Goal: Task Accomplishment & Management: Manage account settings

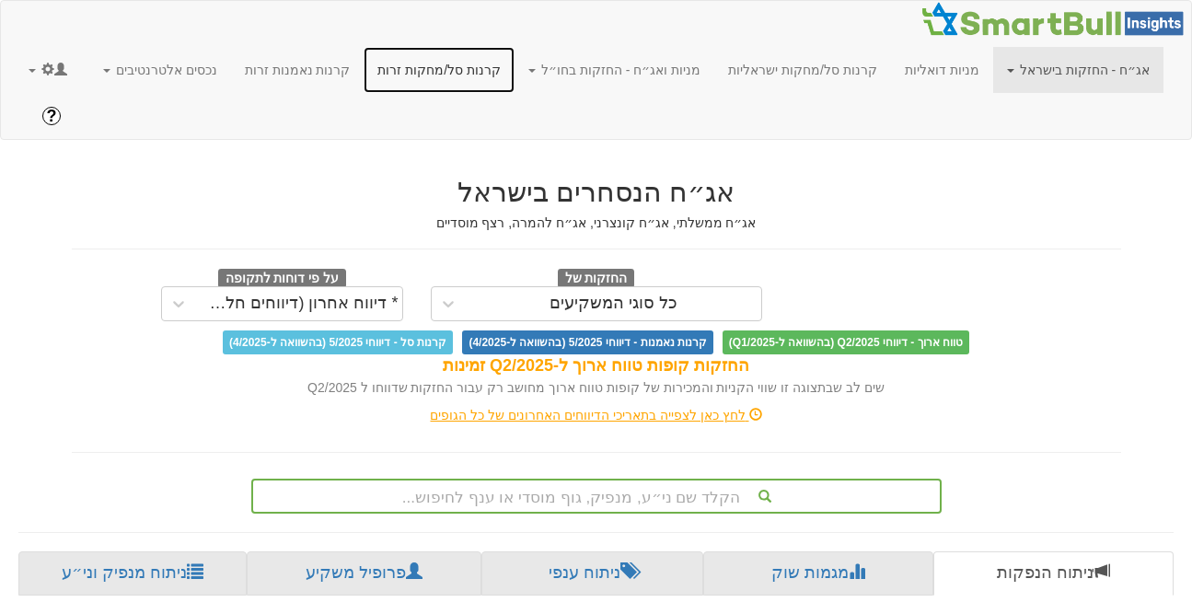
click at [462, 85] on link "קרנות סל/מחקות זרות" at bounding box center [439, 70] width 151 height 46
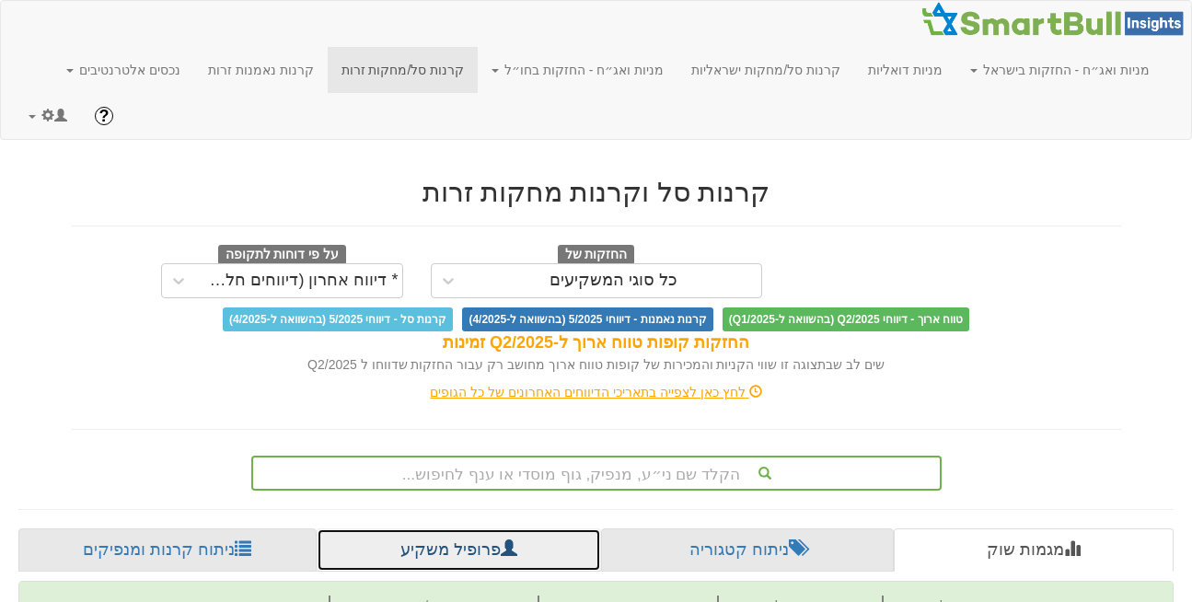
click at [438, 528] on link "פרופיל משקיע" at bounding box center [459, 550] width 284 height 44
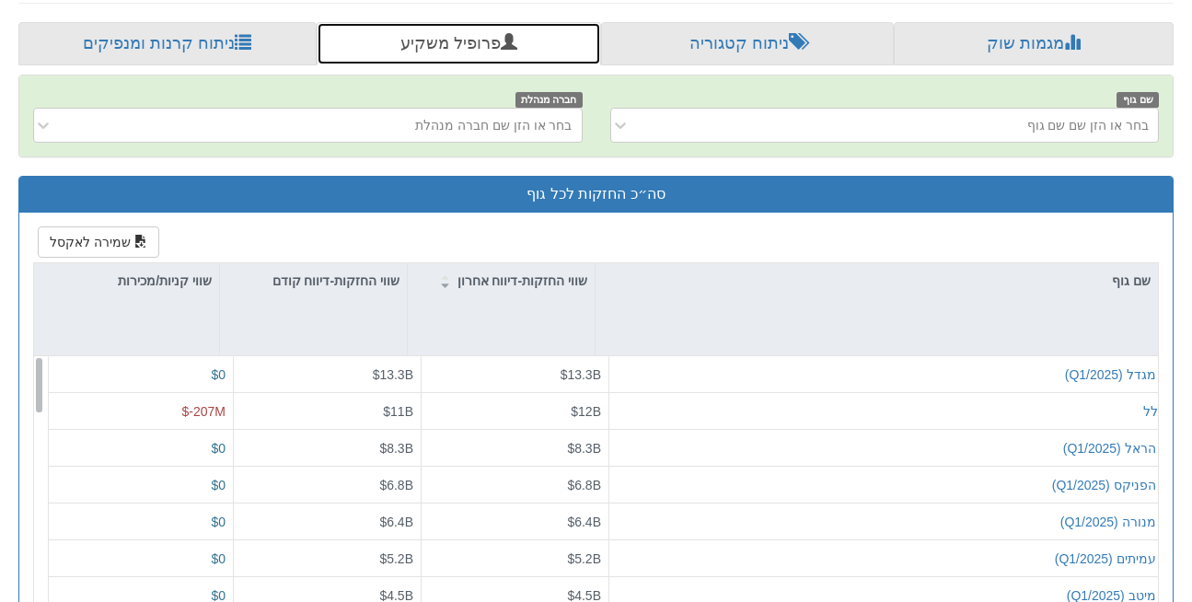
scroll to position [539, 0]
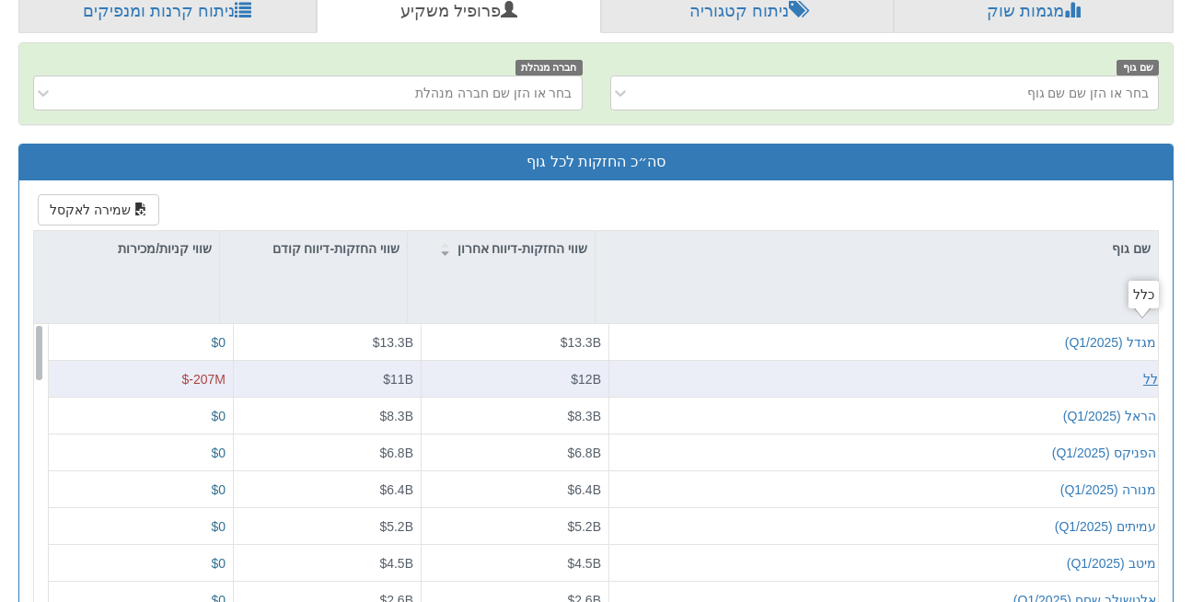
click at [1144, 369] on div "כלל" at bounding box center [1154, 378] width 21 height 18
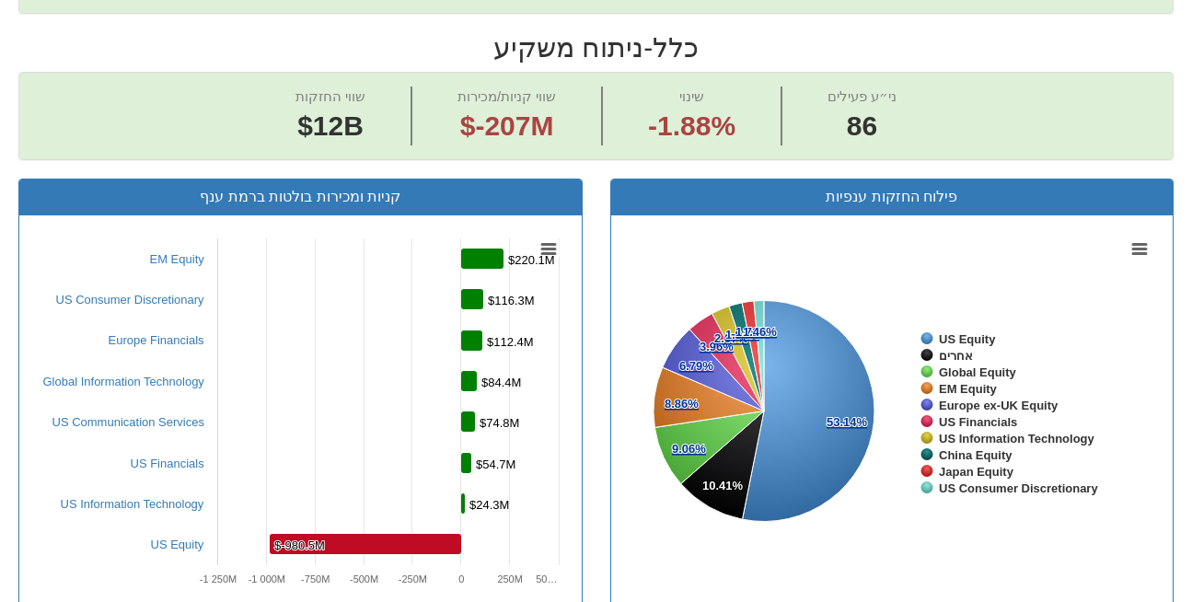
scroll to position [761, 0]
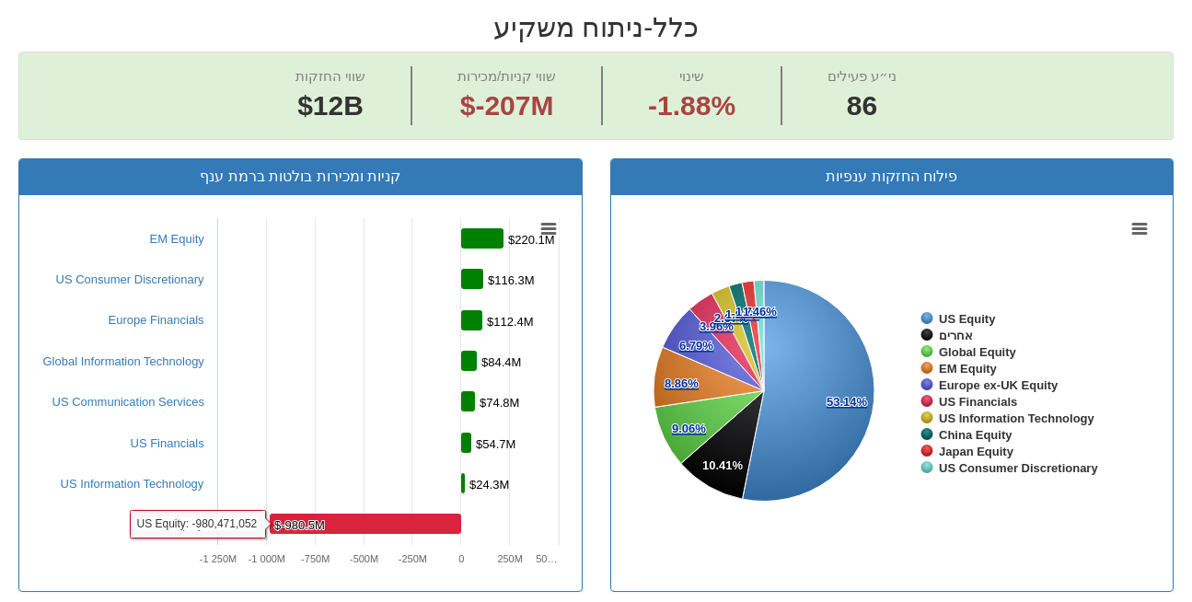
click at [338, 514] on rect at bounding box center [366, 524] width 192 height 20
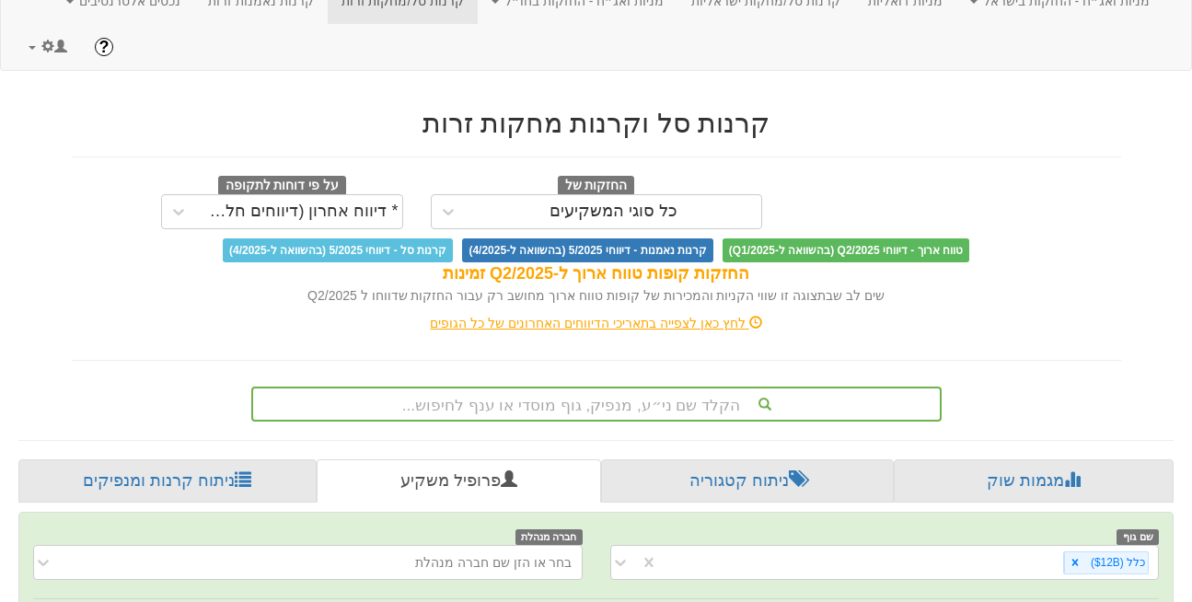
scroll to position [0, 0]
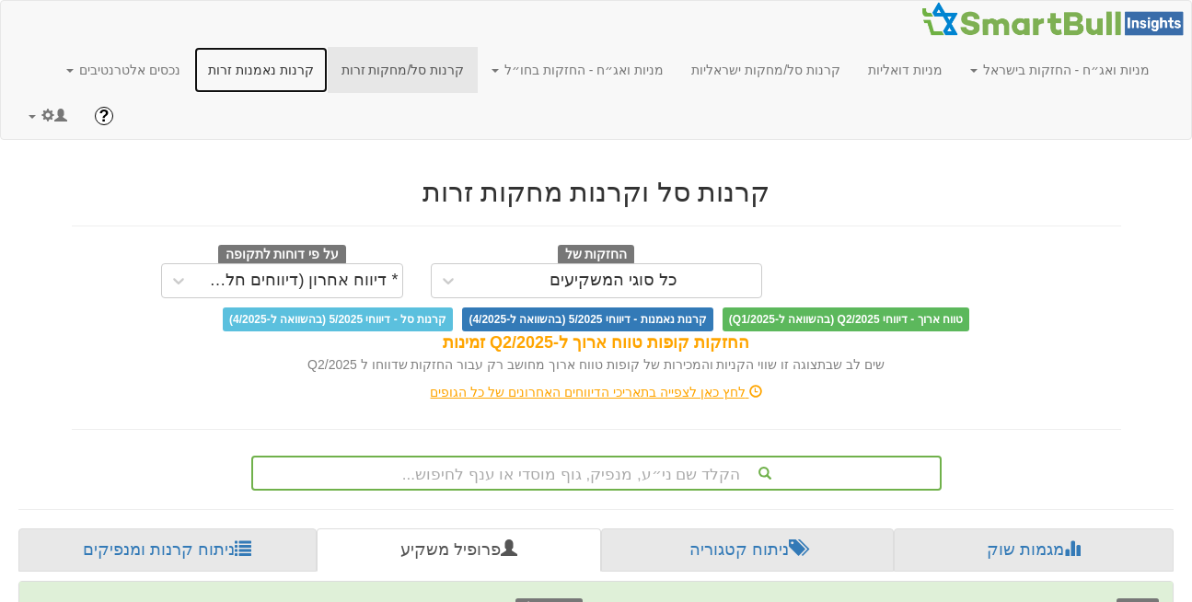
click at [328, 70] on link "קרנות נאמנות זרות" at bounding box center [261, 70] width 134 height 46
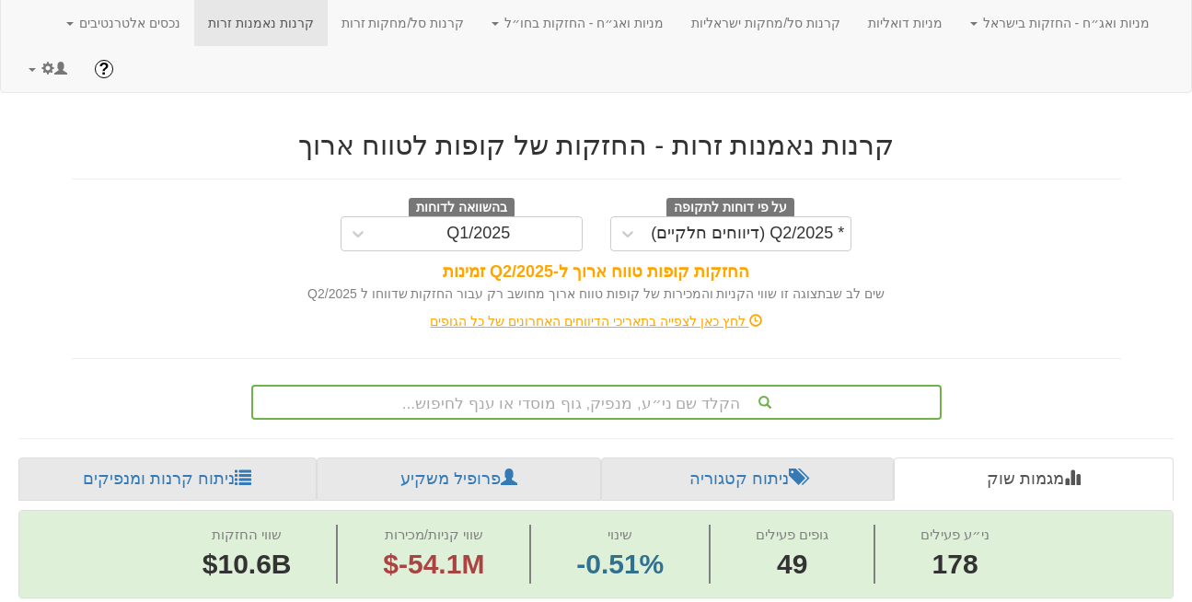
scroll to position [0, 1453]
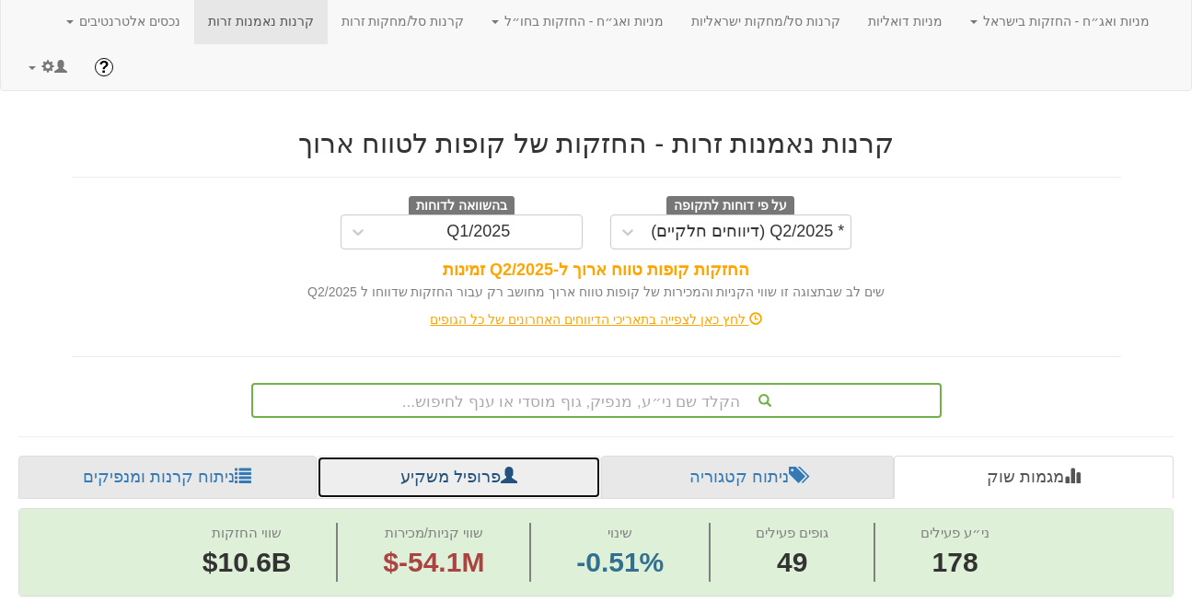
click at [453, 456] on link "פרופיל משקיע" at bounding box center [459, 478] width 284 height 44
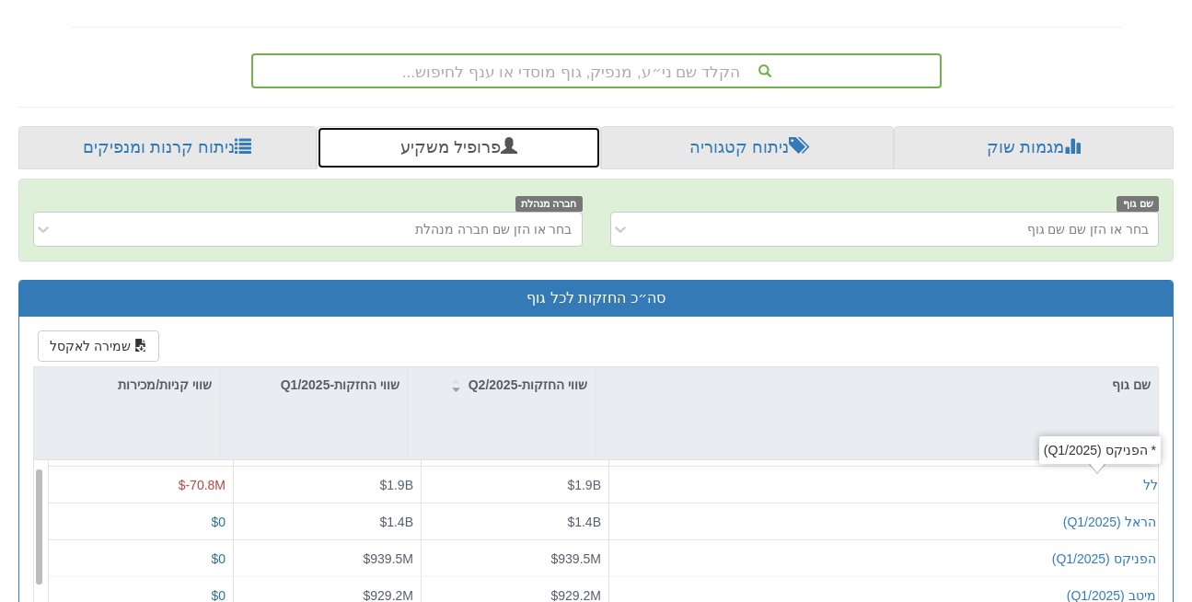
scroll to position [29, 0]
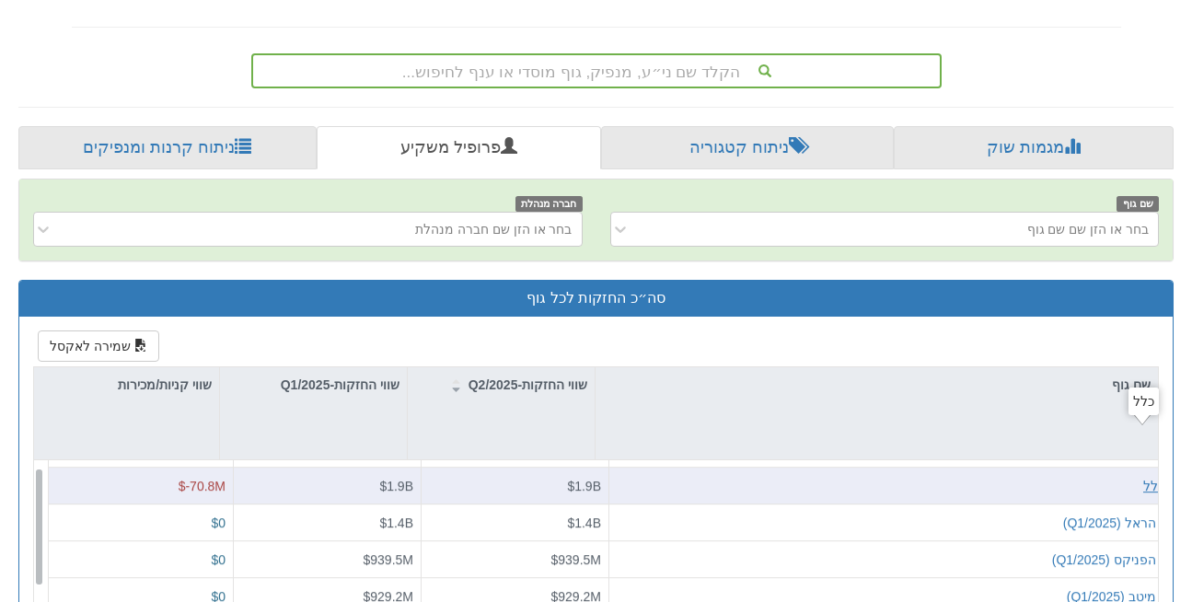
click at [1146, 476] on div "כלל" at bounding box center [1154, 485] width 21 height 18
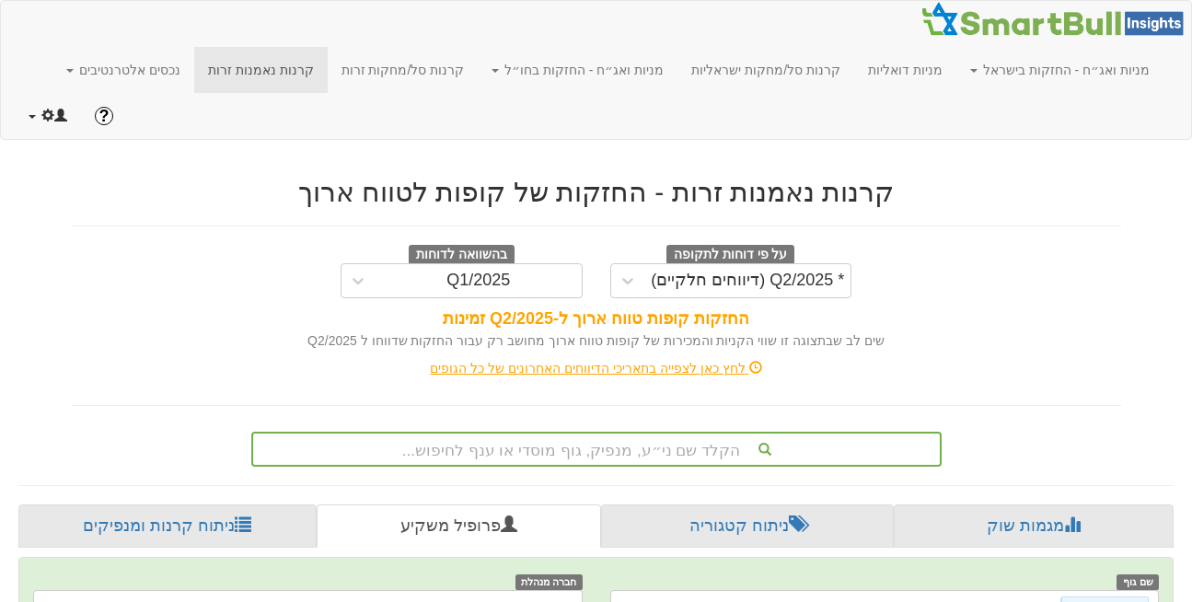
click at [31, 93] on link at bounding box center [48, 116] width 66 height 46
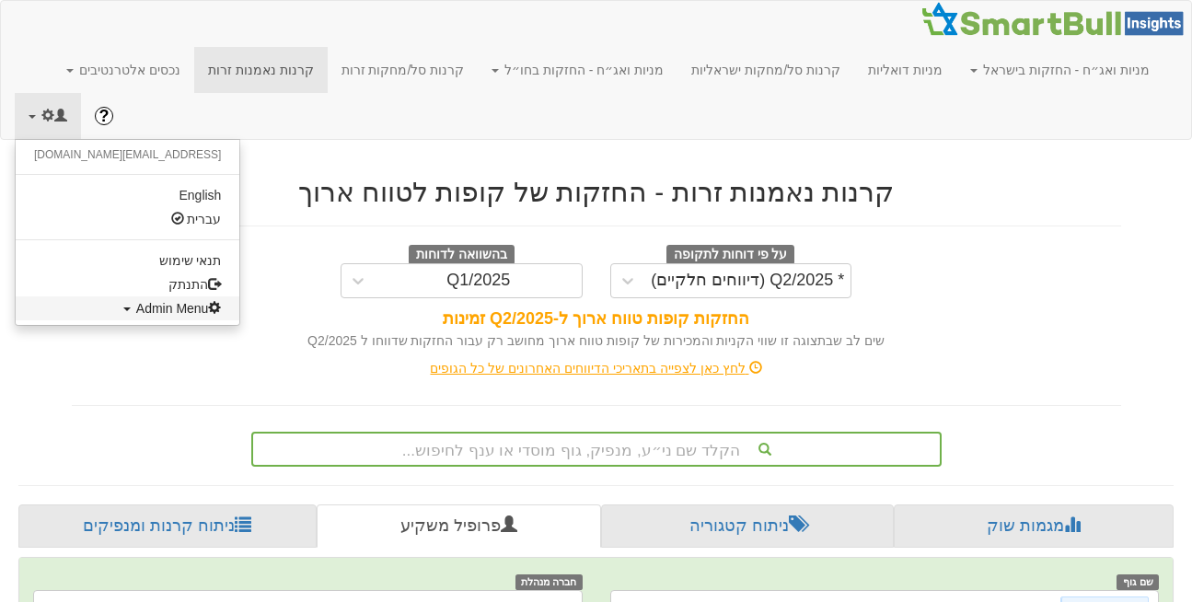
click at [103, 296] on link "Admin Menu" at bounding box center [128, 308] width 224 height 24
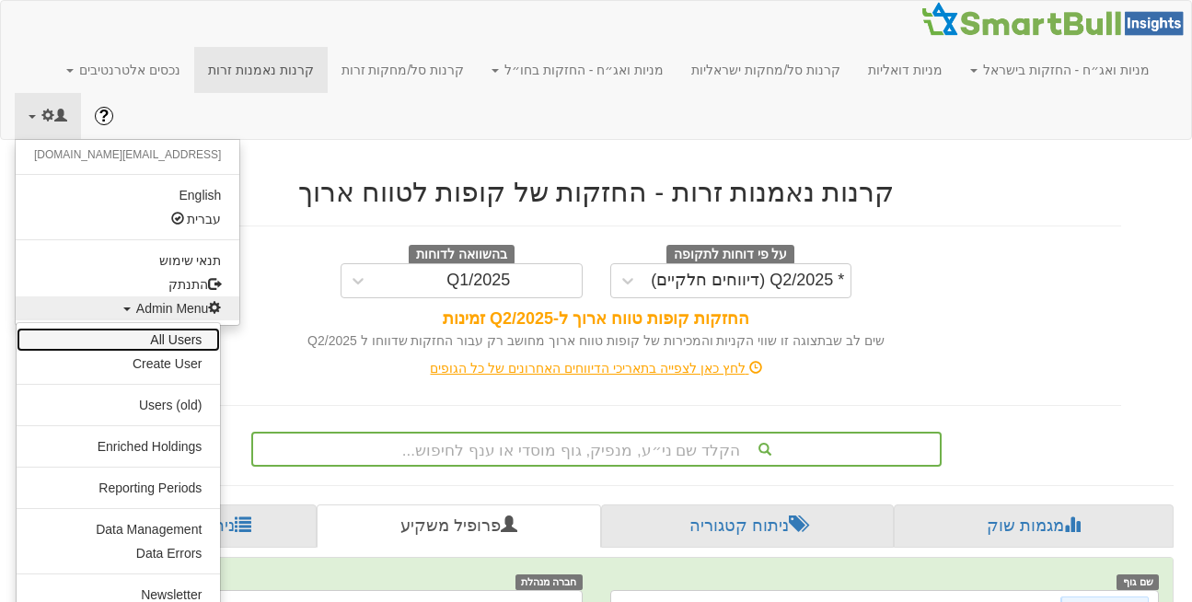
click at [155, 328] on link "All Users" at bounding box center [118, 340] width 203 height 24
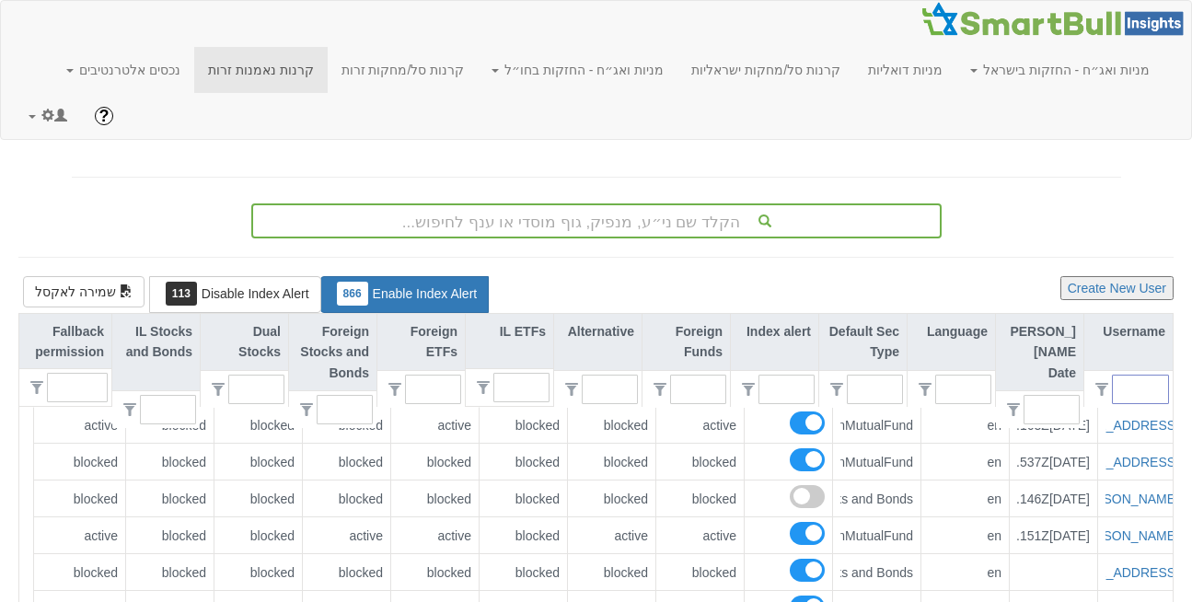
click at [1132, 376] on input "text" at bounding box center [1148, 390] width 41 height 28
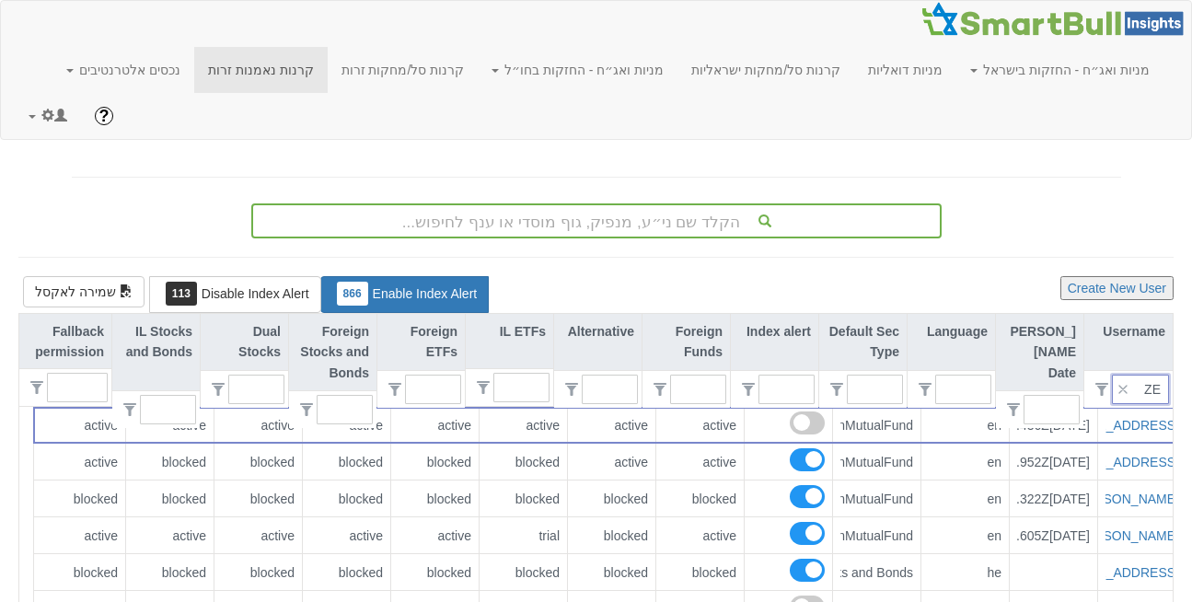
type input "ZEE"
type input "0"
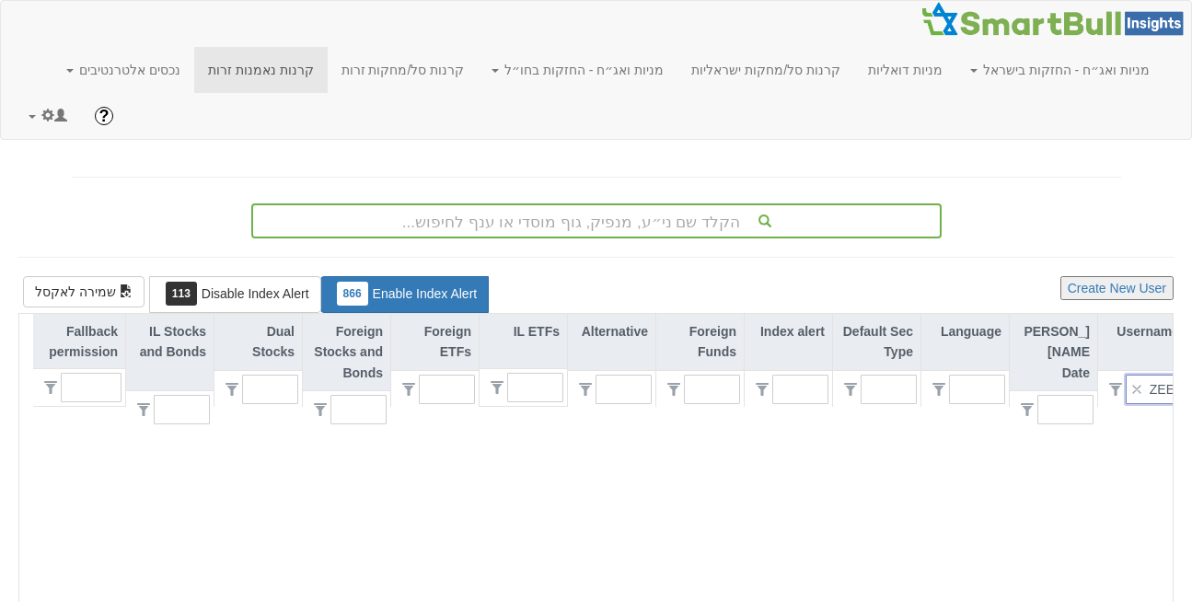
type input "ZE"
type input "1"
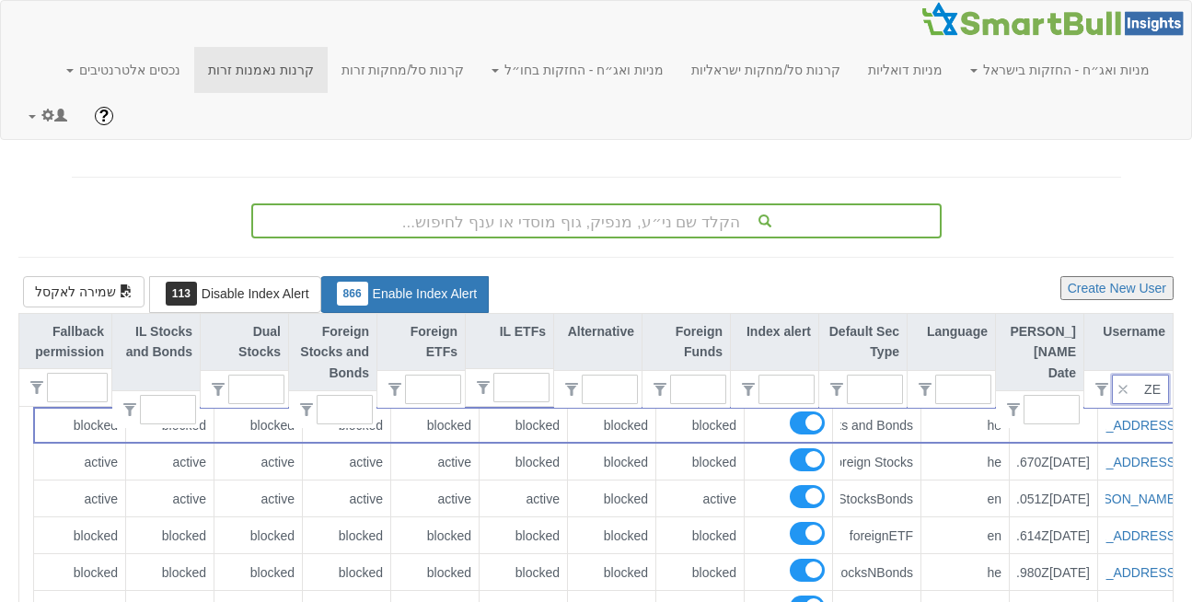
type input "Z"
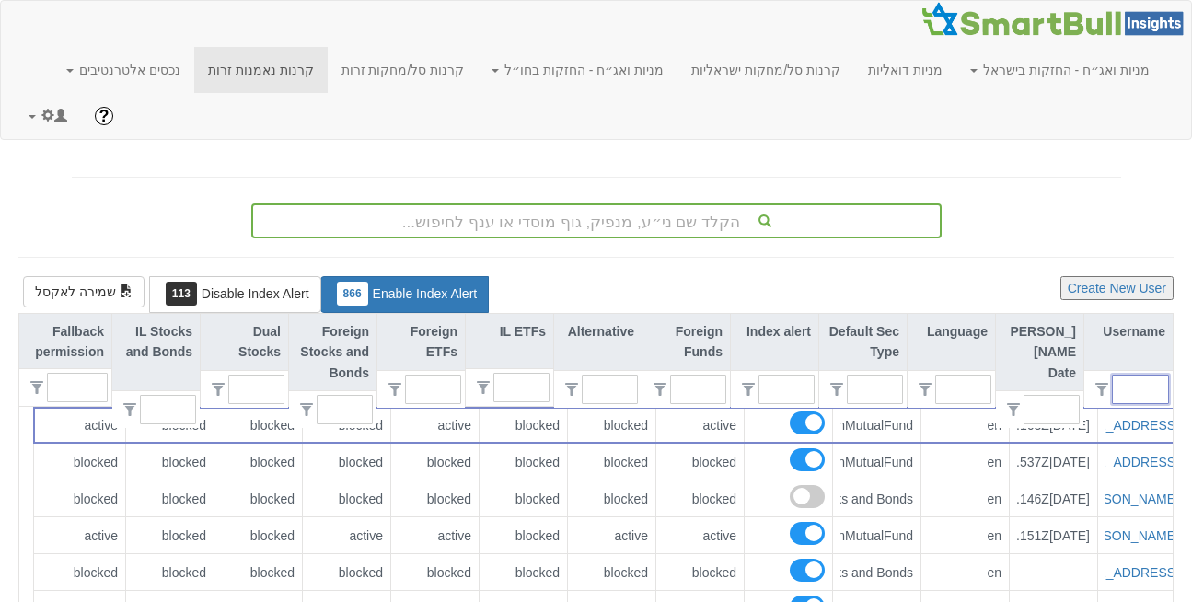
type input "ס"
type input "0"
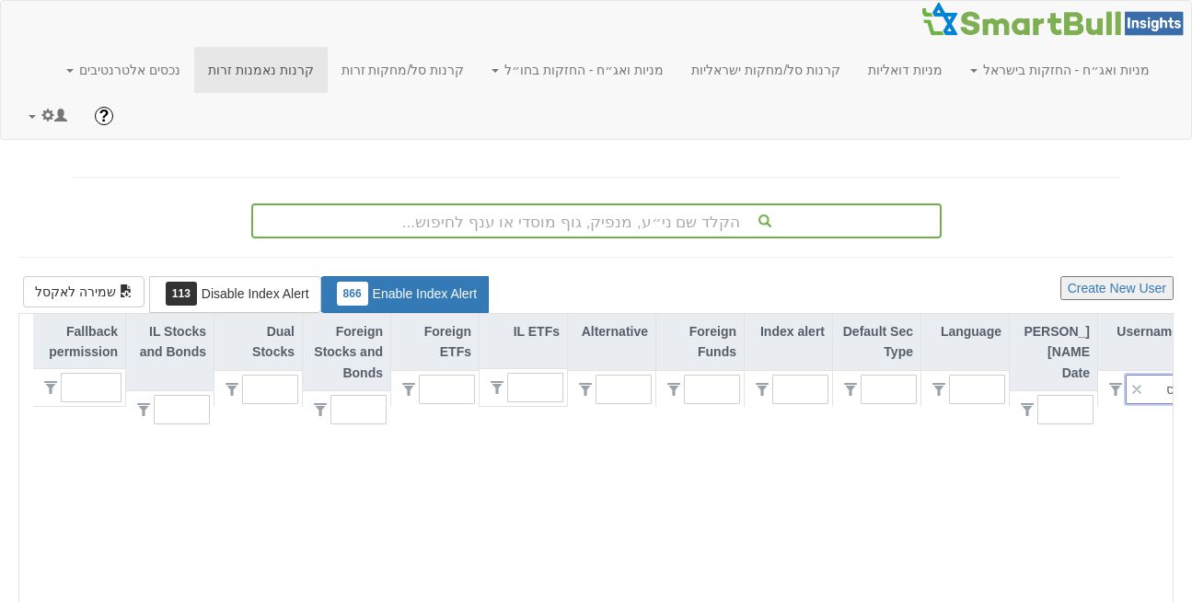
click at [1162, 376] on input "ס" at bounding box center [1162, 390] width 41 height 28
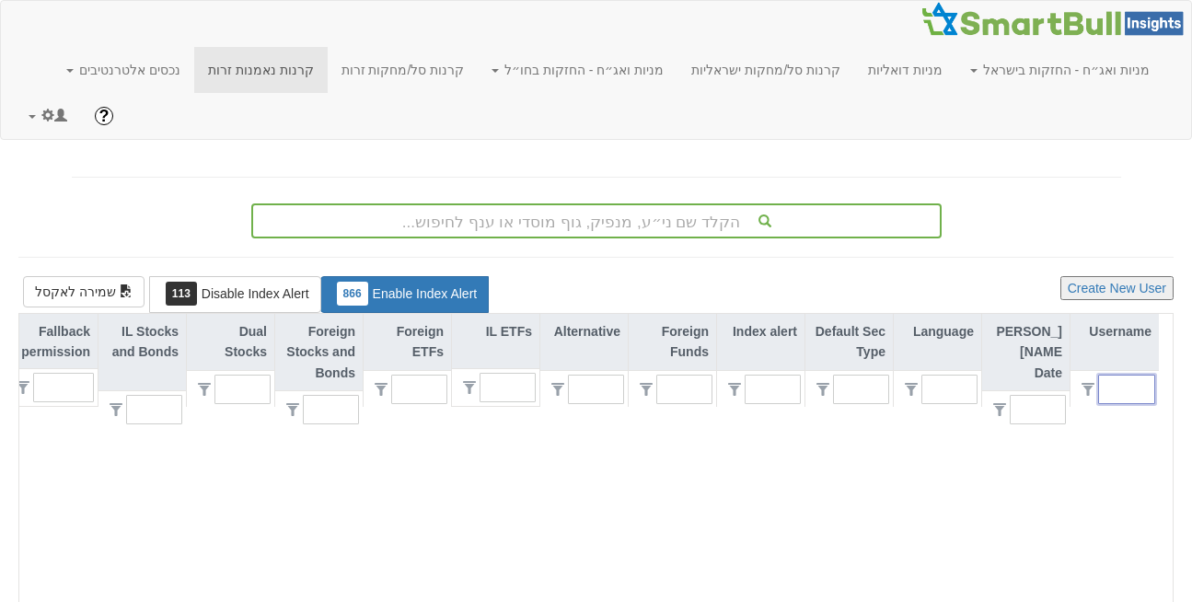
type input "1"
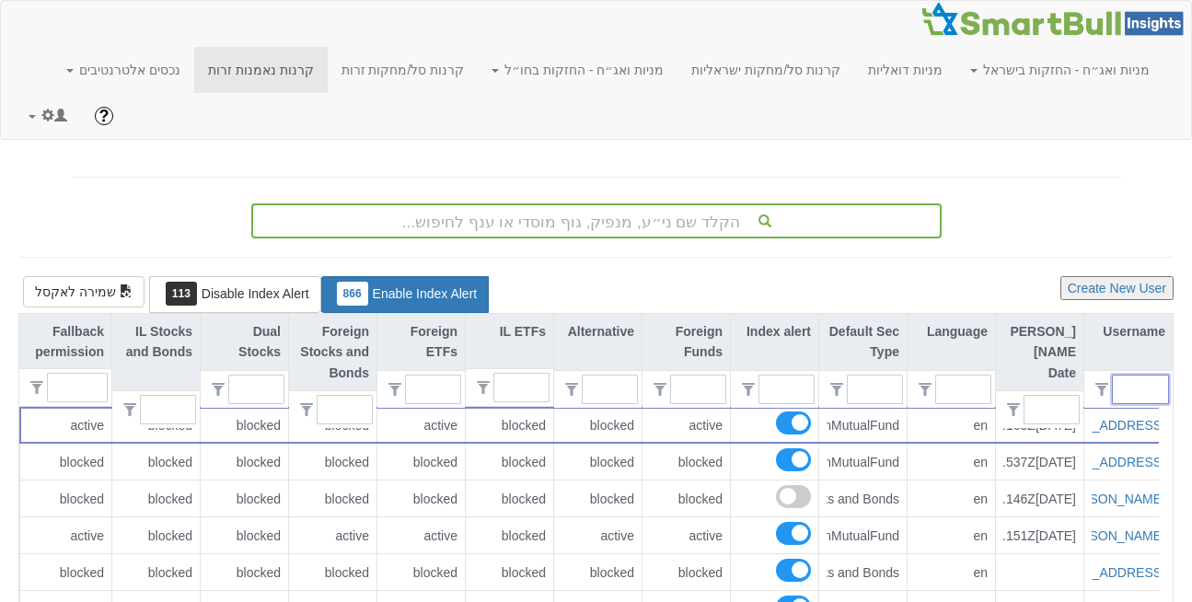
scroll to position [0, 0]
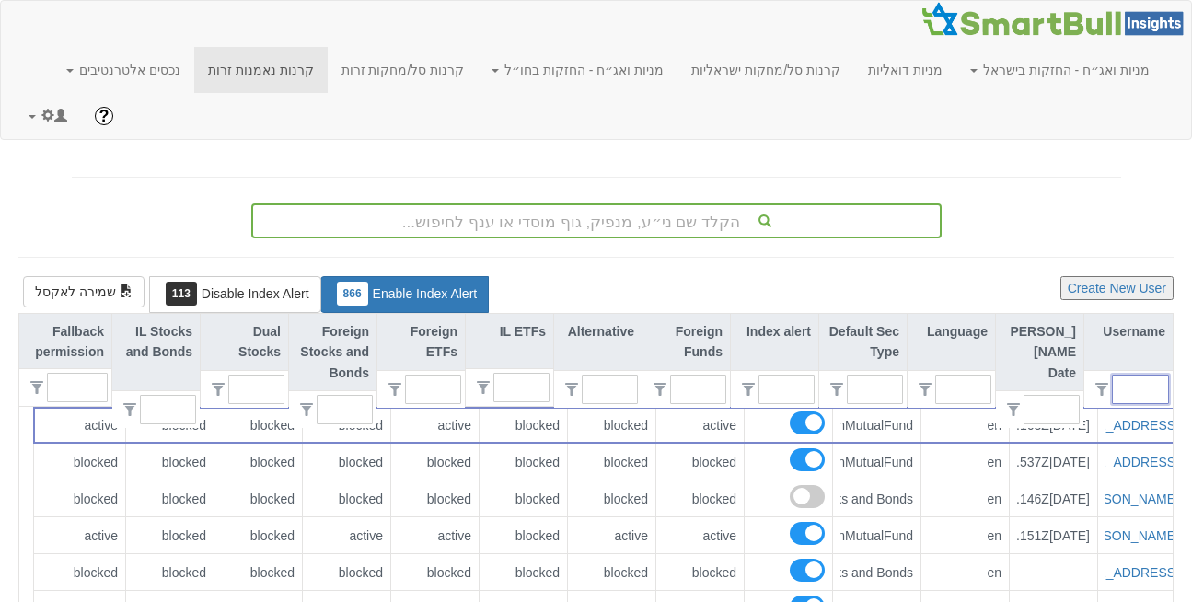
paste input "zeev.getner@poalim.co.il"
type input "zeev.getner@poalim.co.il"
type input "0"
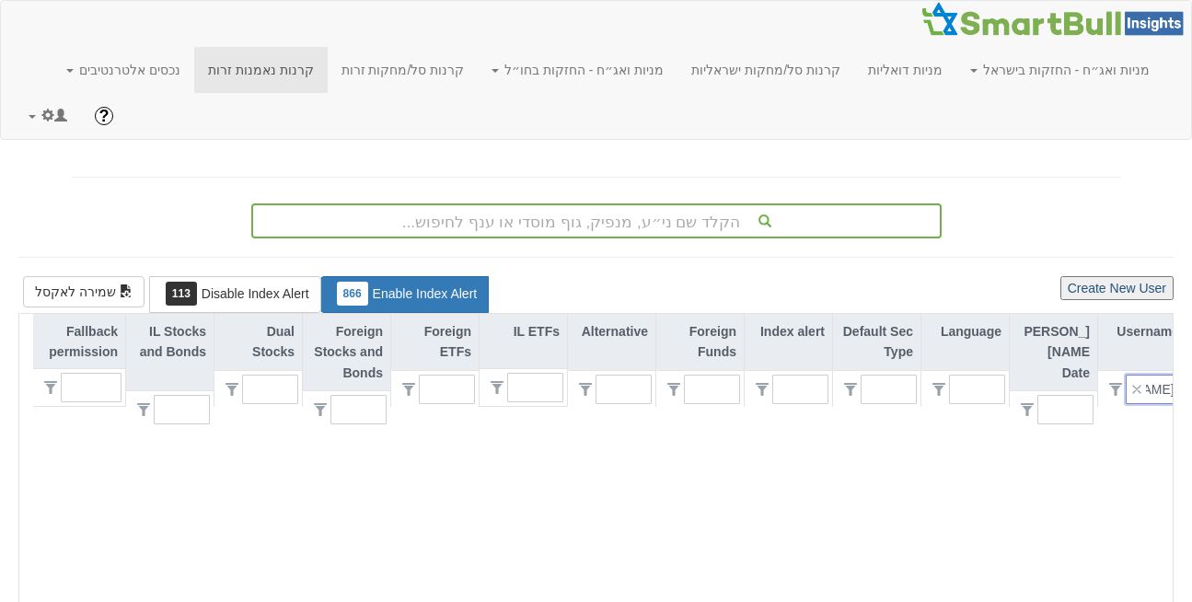
type input "zeev.getner@poalim.co.il"
click at [1093, 276] on button "Create New User" at bounding box center [1117, 288] width 113 height 24
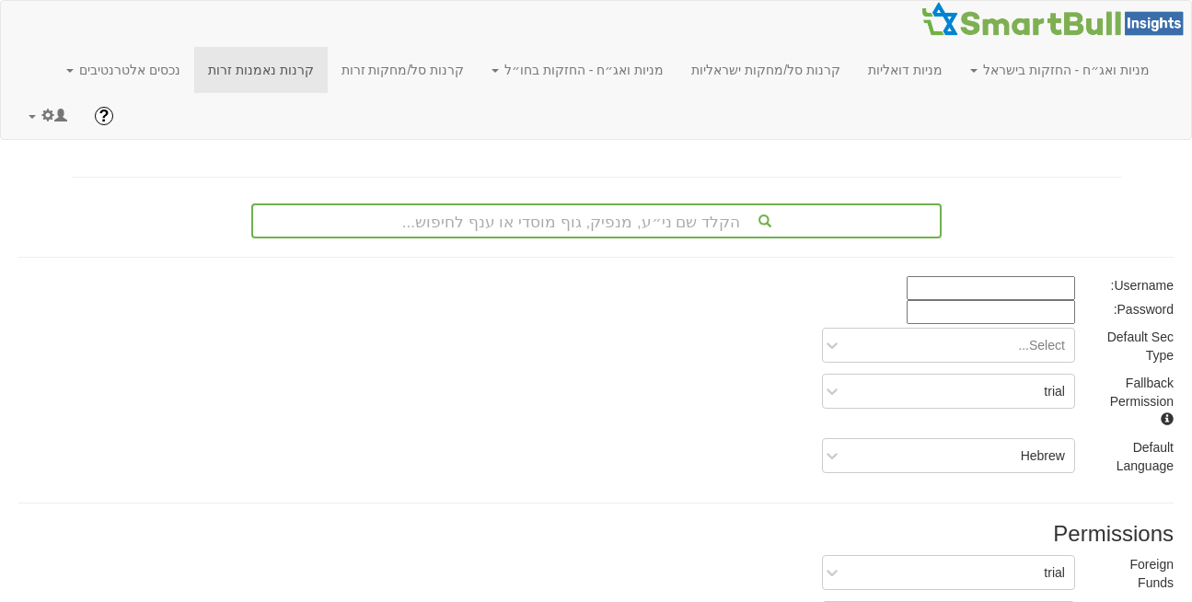
click at [1040, 276] on input at bounding box center [991, 288] width 168 height 24
paste input "zeev.getner@poalim.co.il"
type input "zeev.getner@poalim.co.il"
paste input "WqzB7213"
type input "WqzB7213"
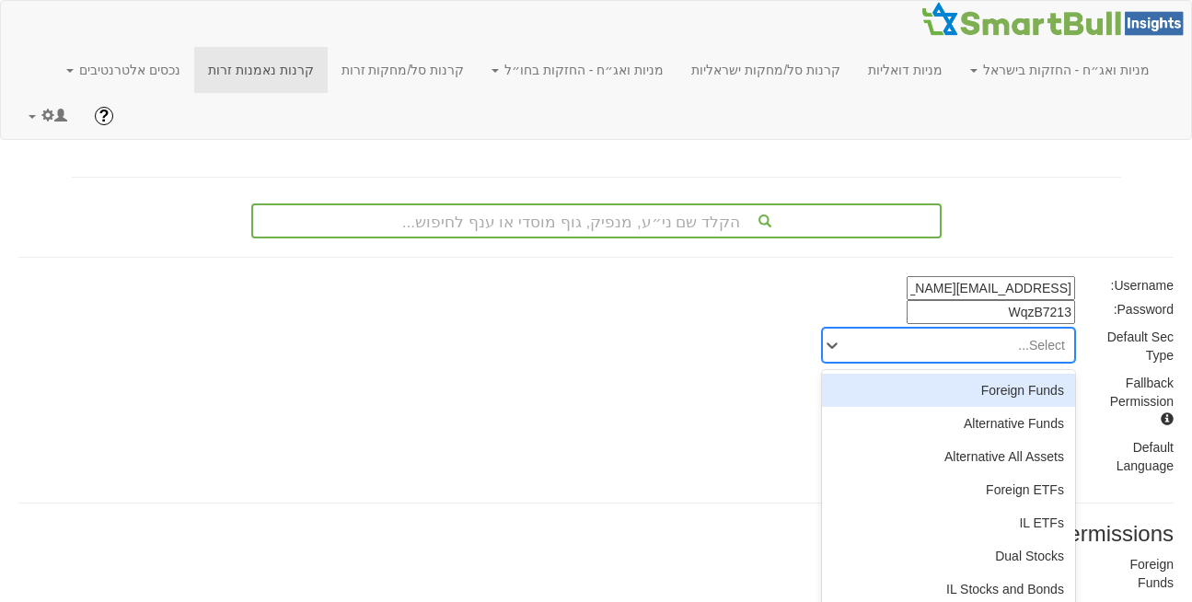
click at [1049, 336] on div "Select..." at bounding box center [1041, 345] width 47 height 18
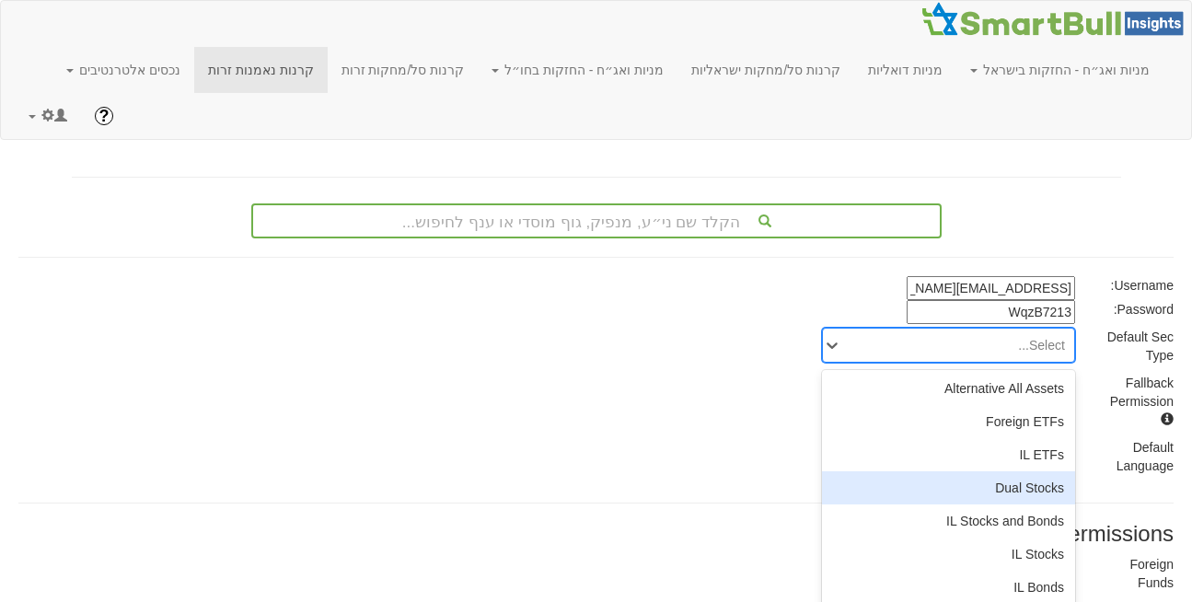
scroll to position [69, 0]
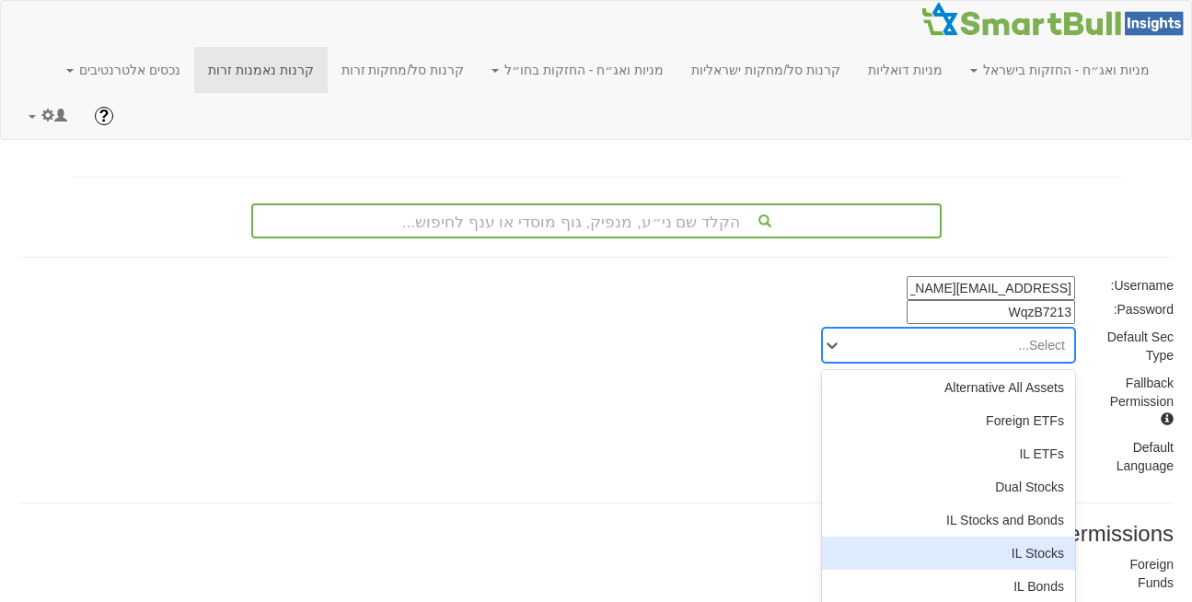
click at [1031, 537] on div "IL Stocks" at bounding box center [948, 553] width 253 height 33
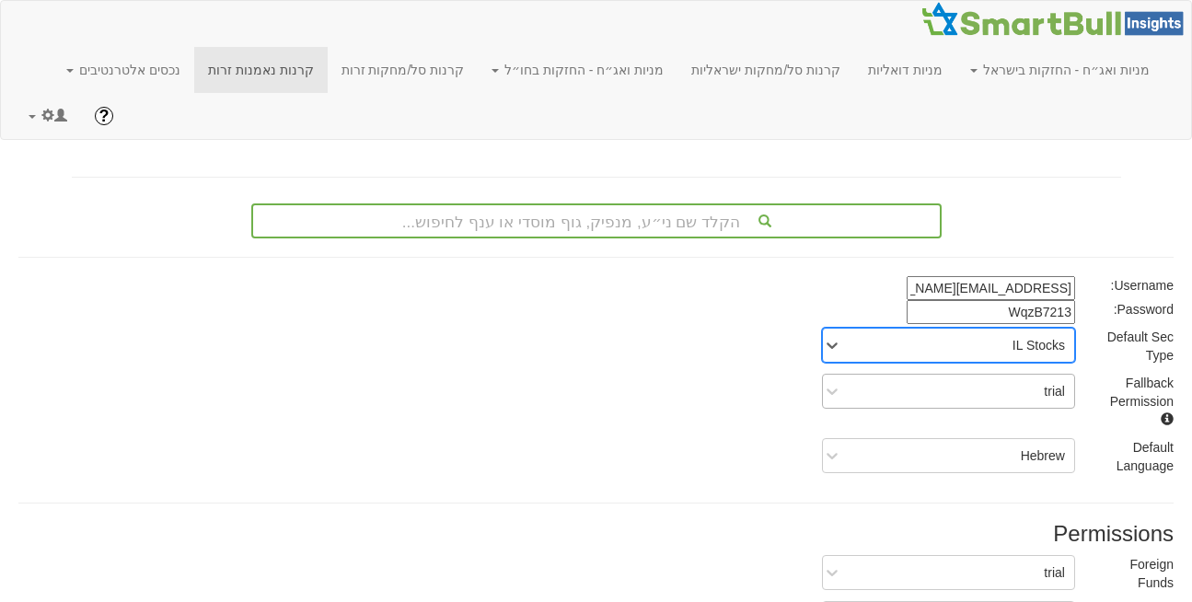
click at [1021, 377] on div "trial" at bounding box center [963, 391] width 223 height 29
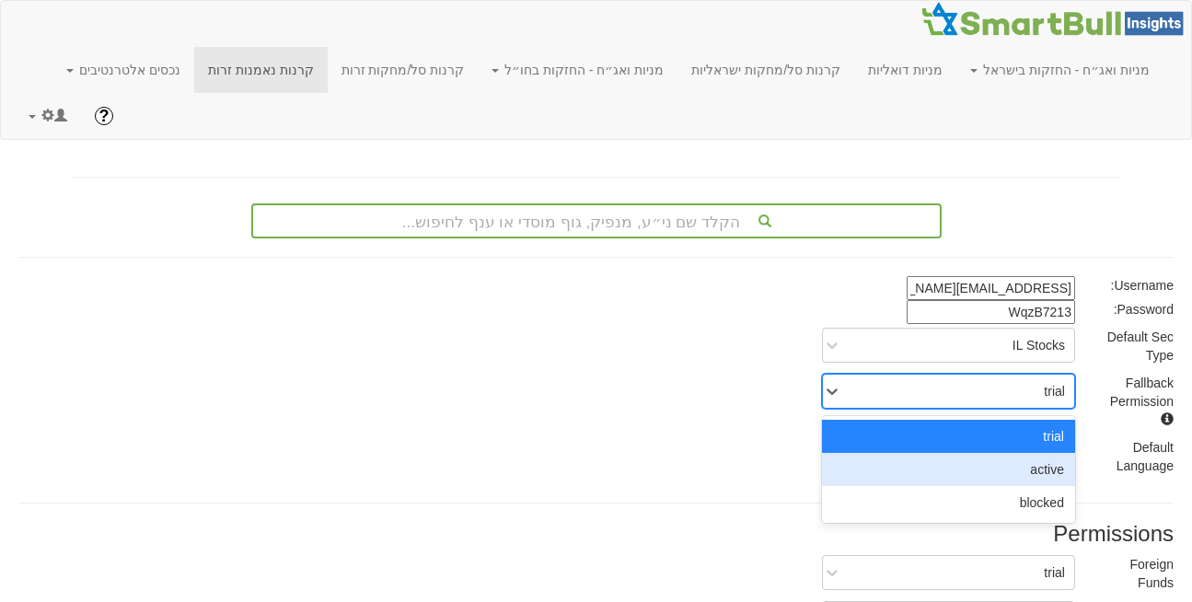
click at [1026, 453] on div "active" at bounding box center [948, 469] width 253 height 33
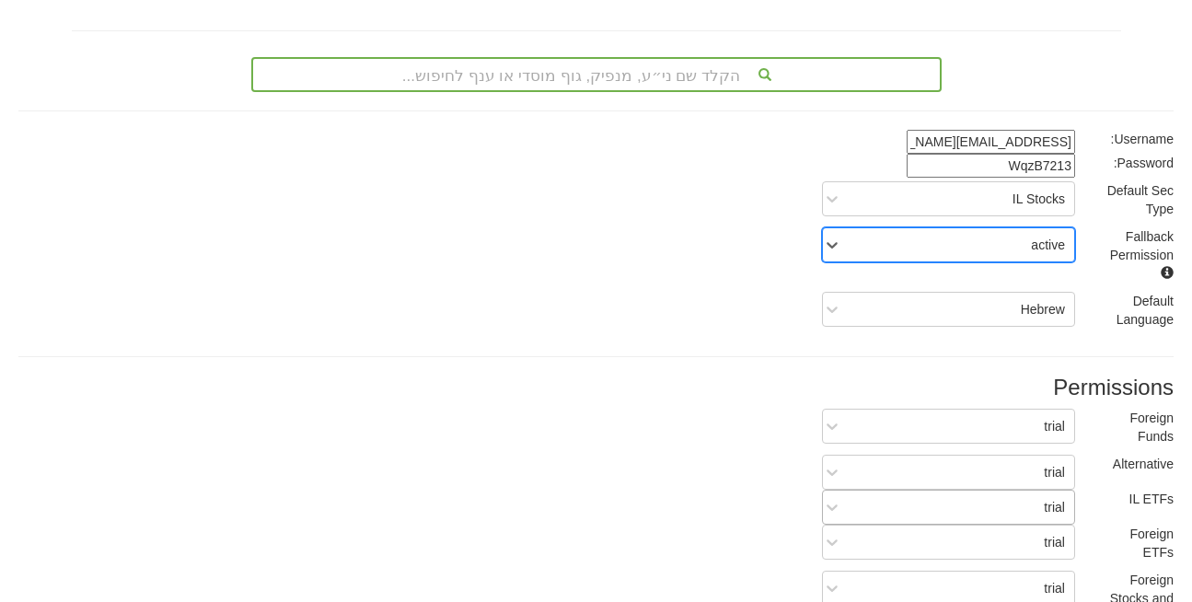
scroll to position [152, 0]
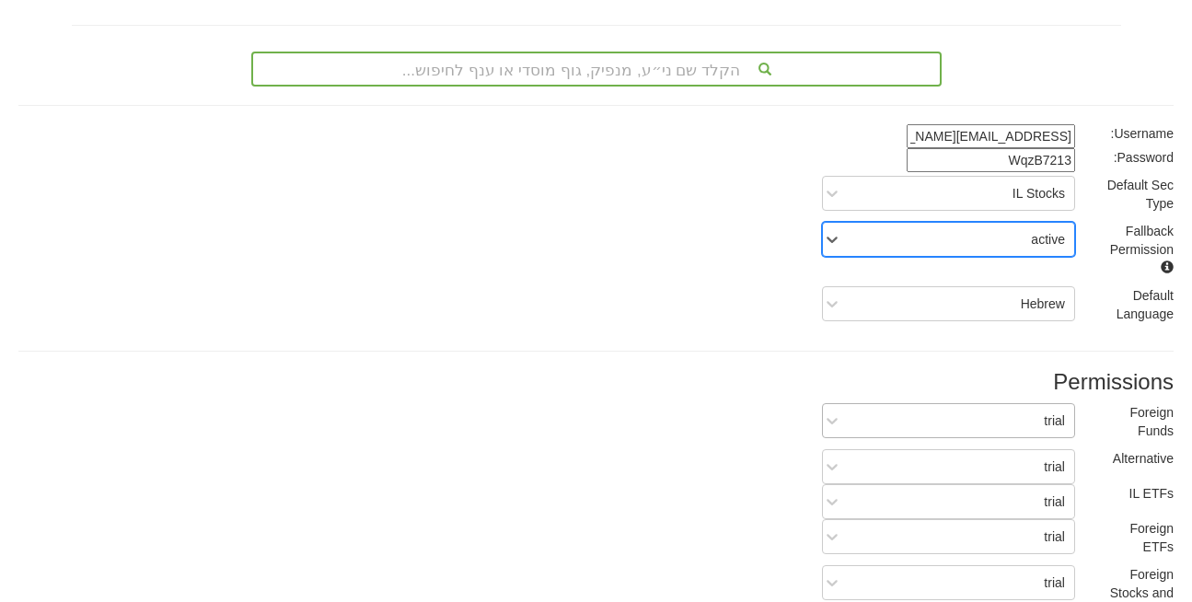
click at [1039, 406] on div "trial" at bounding box center [963, 420] width 223 height 29
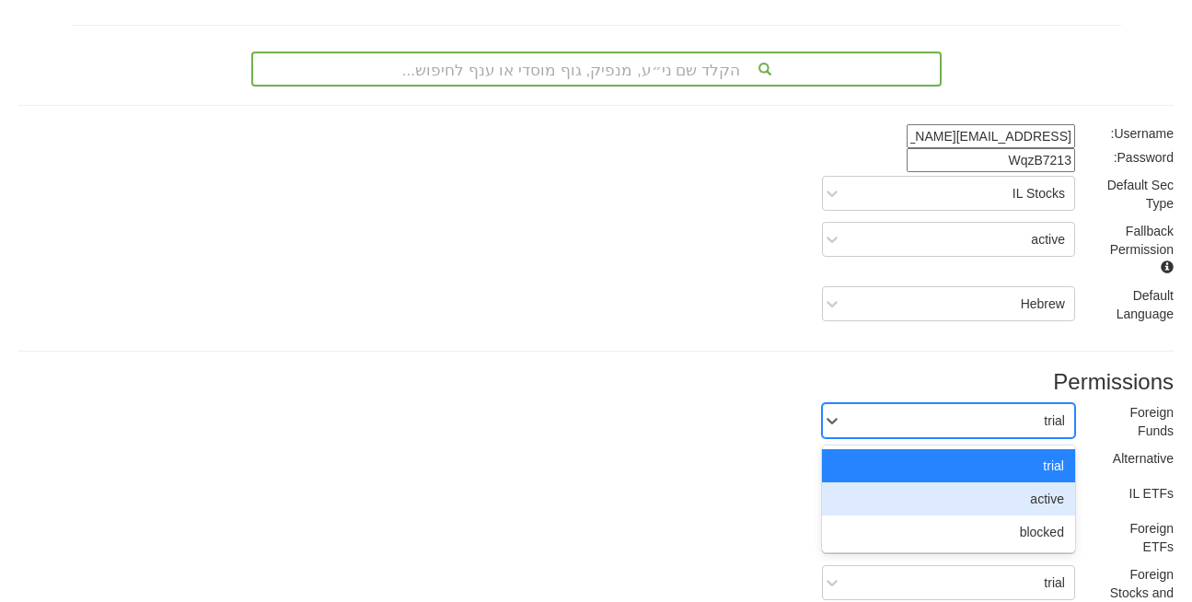
click at [1044, 482] on div "active" at bounding box center [948, 498] width 253 height 33
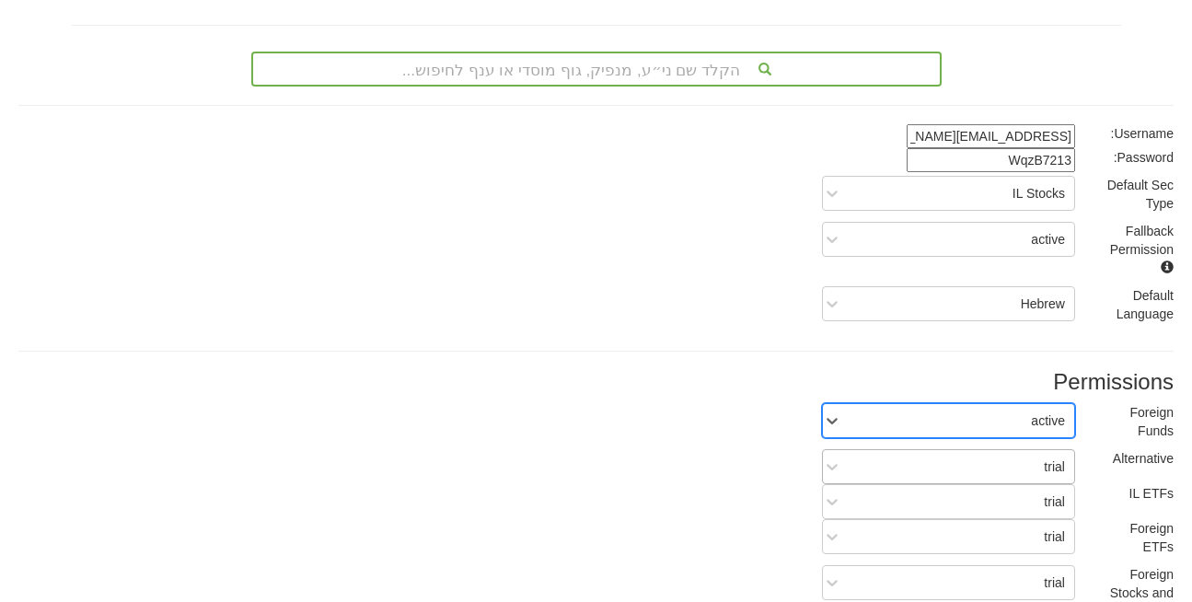
click at [1027, 452] on div "trial" at bounding box center [963, 466] width 223 height 29
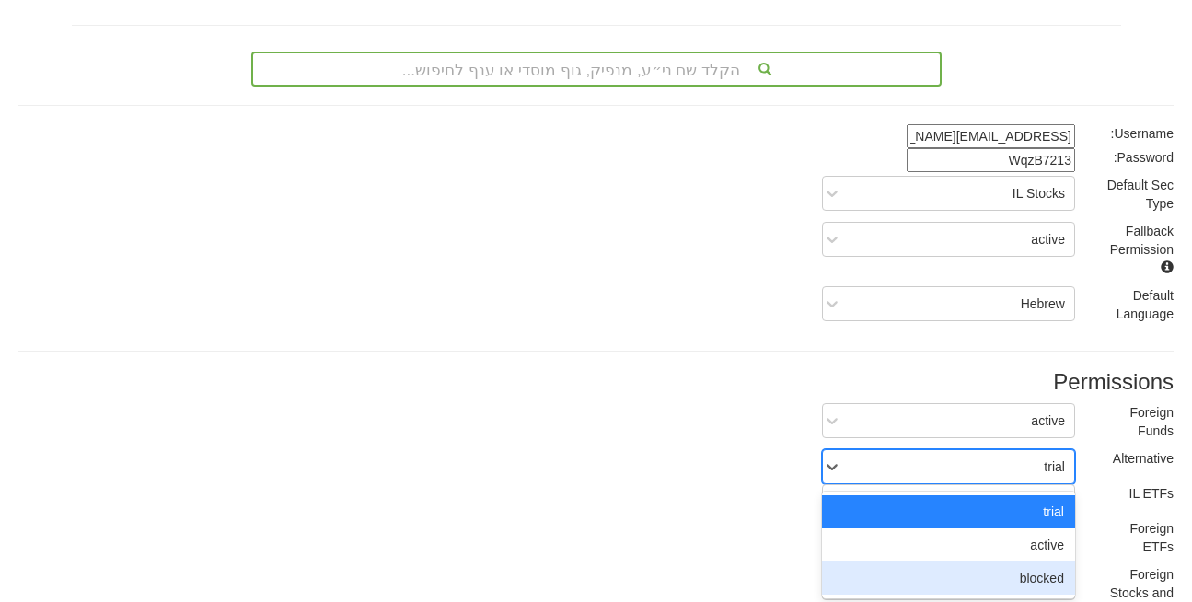
click at [1042, 562] on div "blocked" at bounding box center [948, 578] width 253 height 33
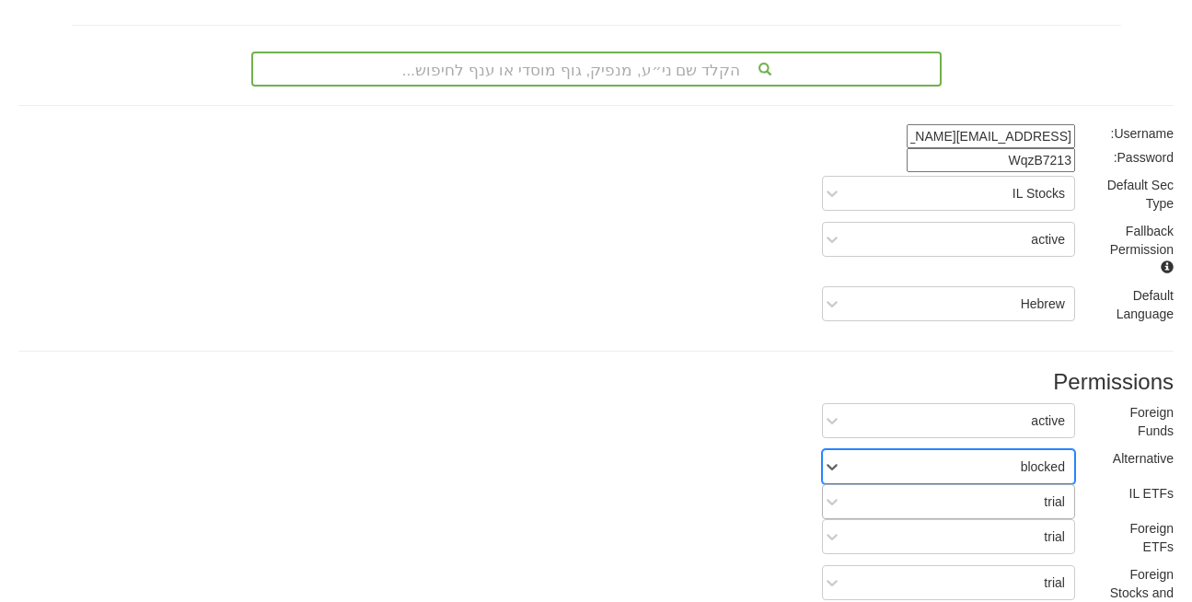
click at [1043, 487] on div "trial" at bounding box center [963, 501] width 223 height 29
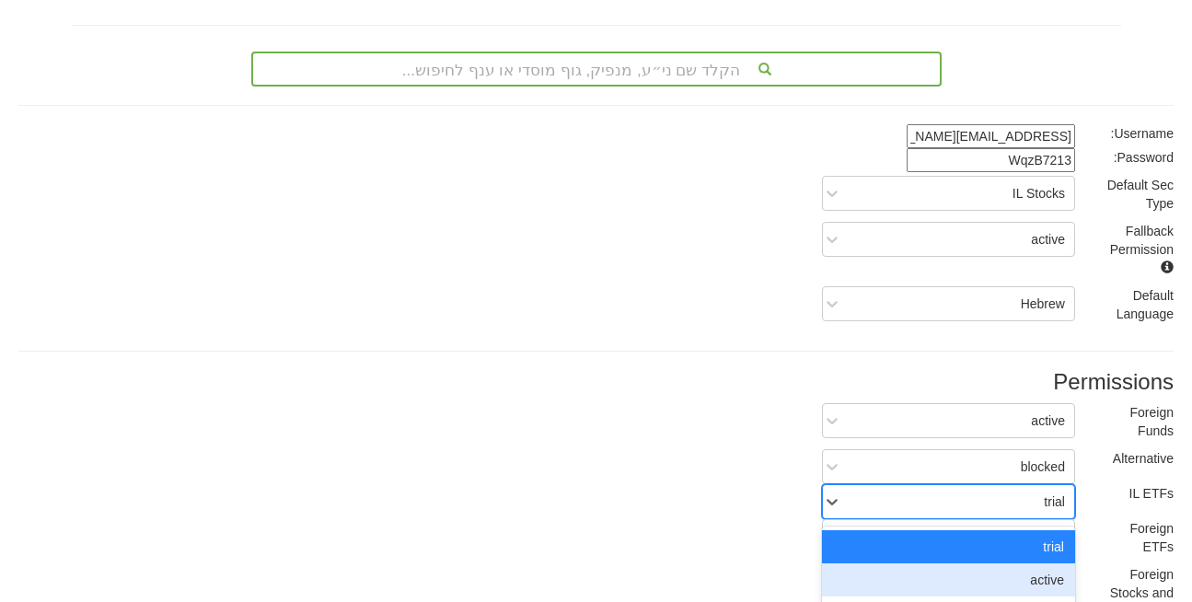
click at [1050, 563] on div "active" at bounding box center [948, 579] width 253 height 33
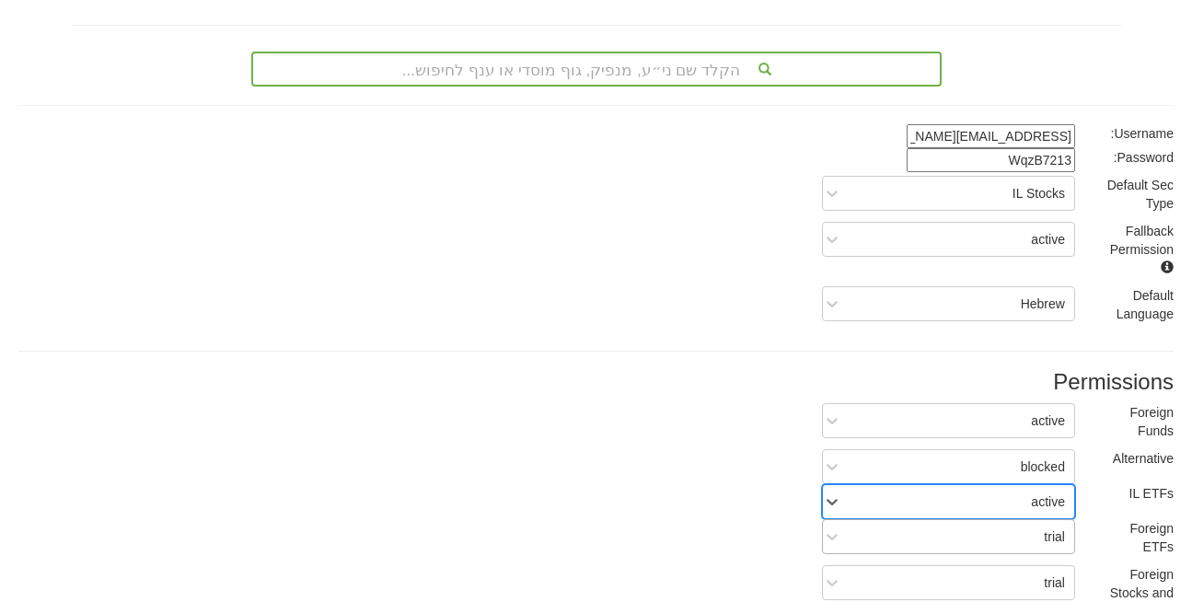
click at [1043, 519] on div "trial" at bounding box center [948, 536] width 253 height 35
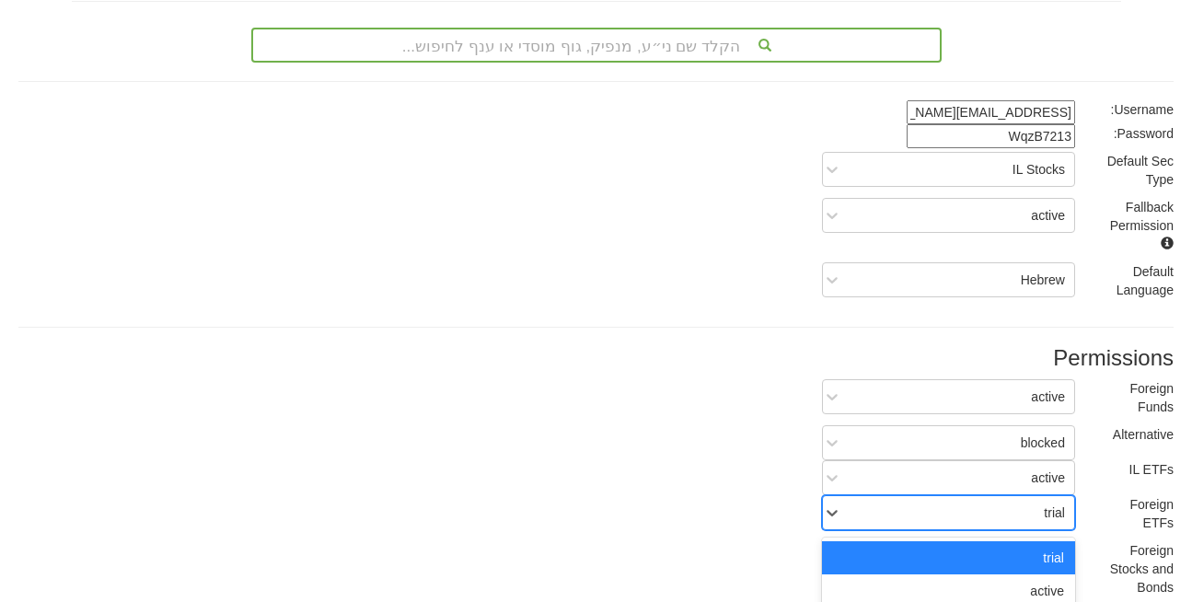
scroll to position [179, 0]
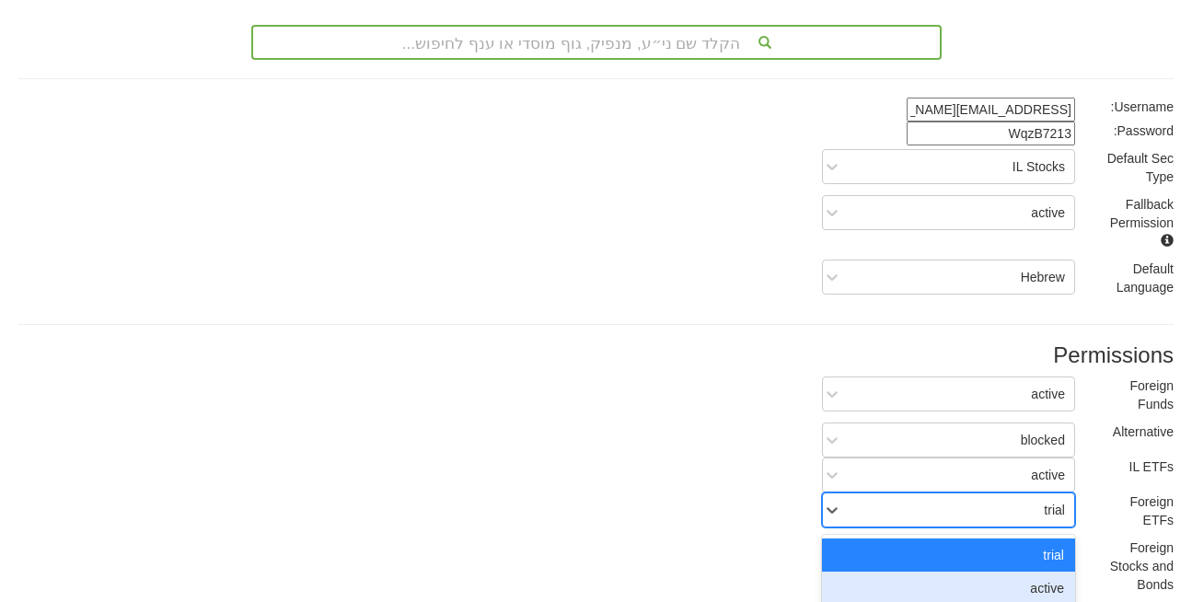
click at [1044, 572] on div "active" at bounding box center [948, 588] width 253 height 33
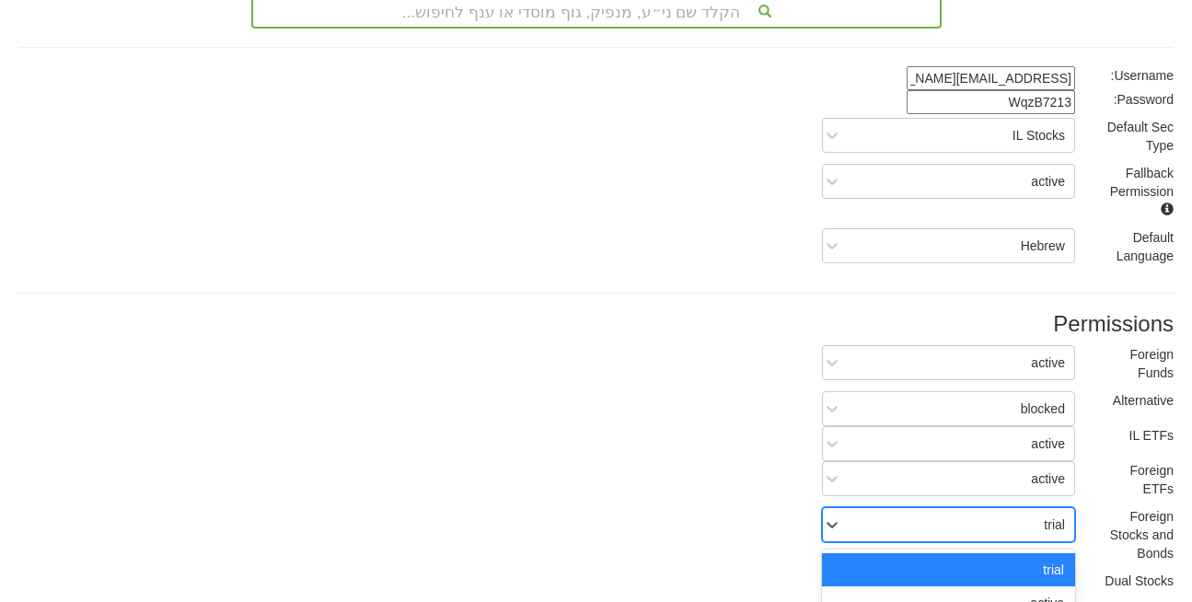
click at [1022, 507] on div "option trial focused, 1 of 3. 3 results available. Use Up and Down to choose op…" at bounding box center [948, 524] width 253 height 35
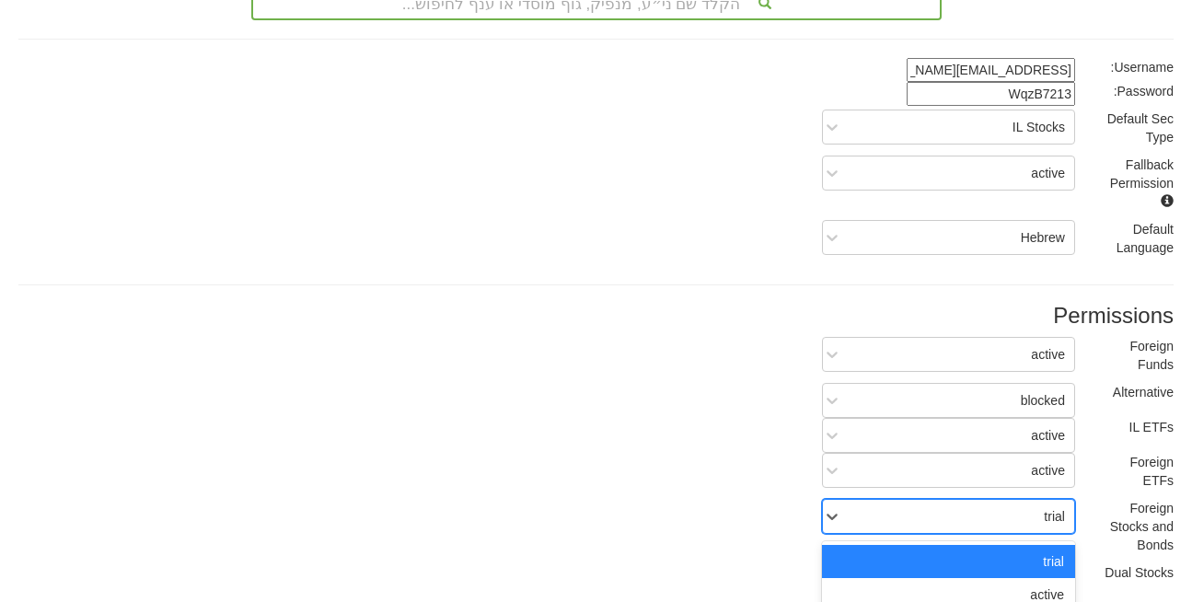
scroll to position [225, 0]
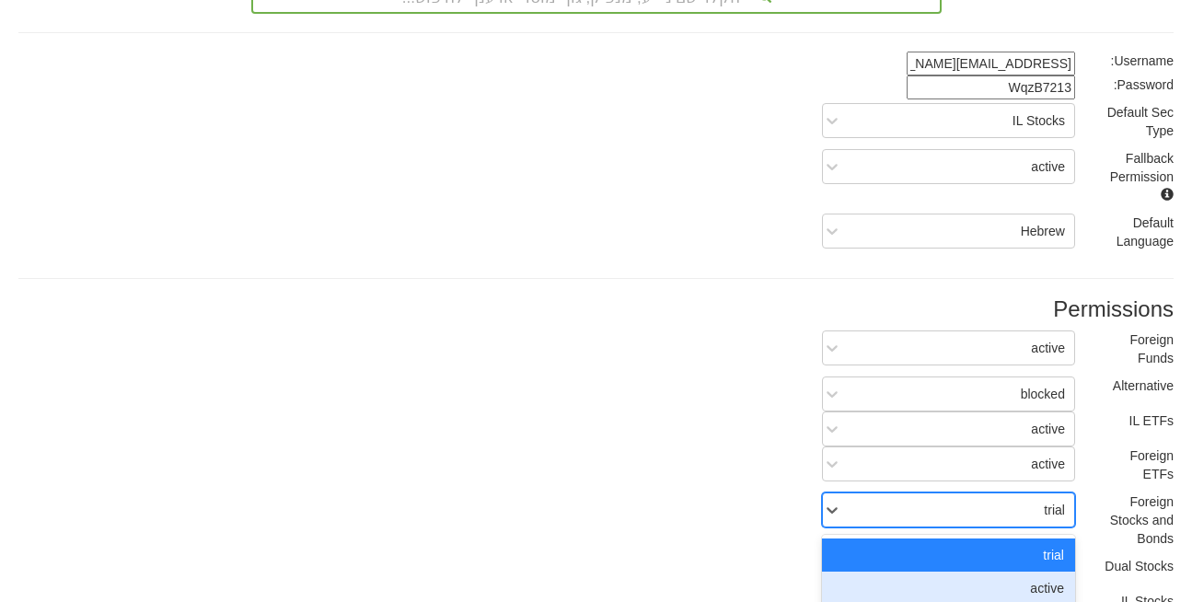
click at [1029, 572] on div "active" at bounding box center [948, 588] width 253 height 33
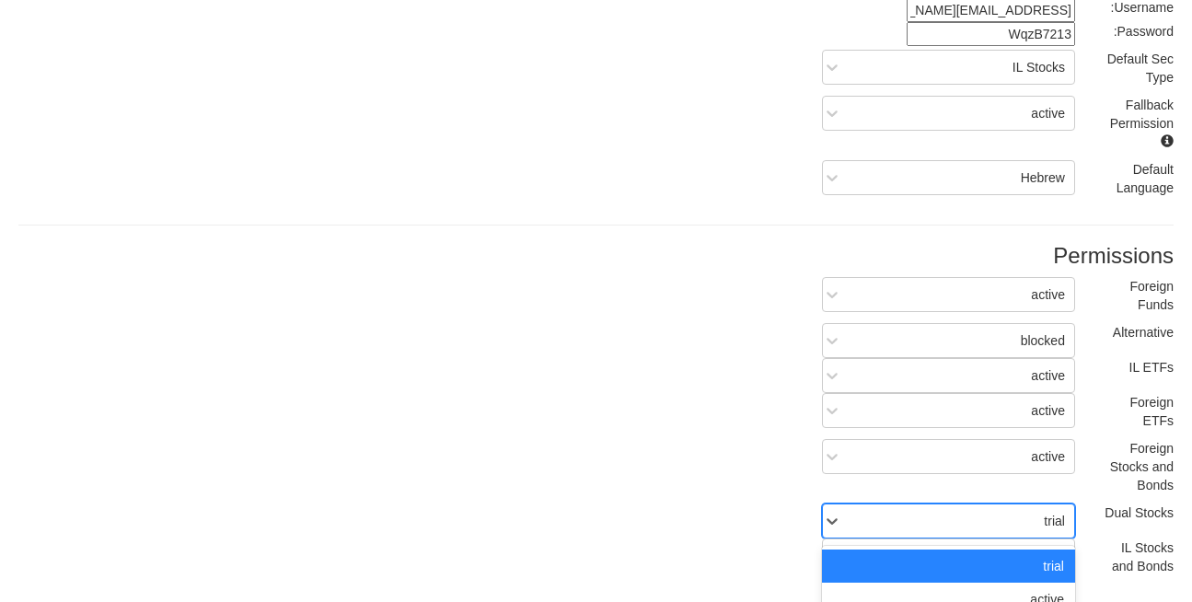
click at [1015, 525] on div "option trial focused, 1 of 3. 3 results available. Use Up and Down to choose op…" at bounding box center [948, 521] width 253 height 35
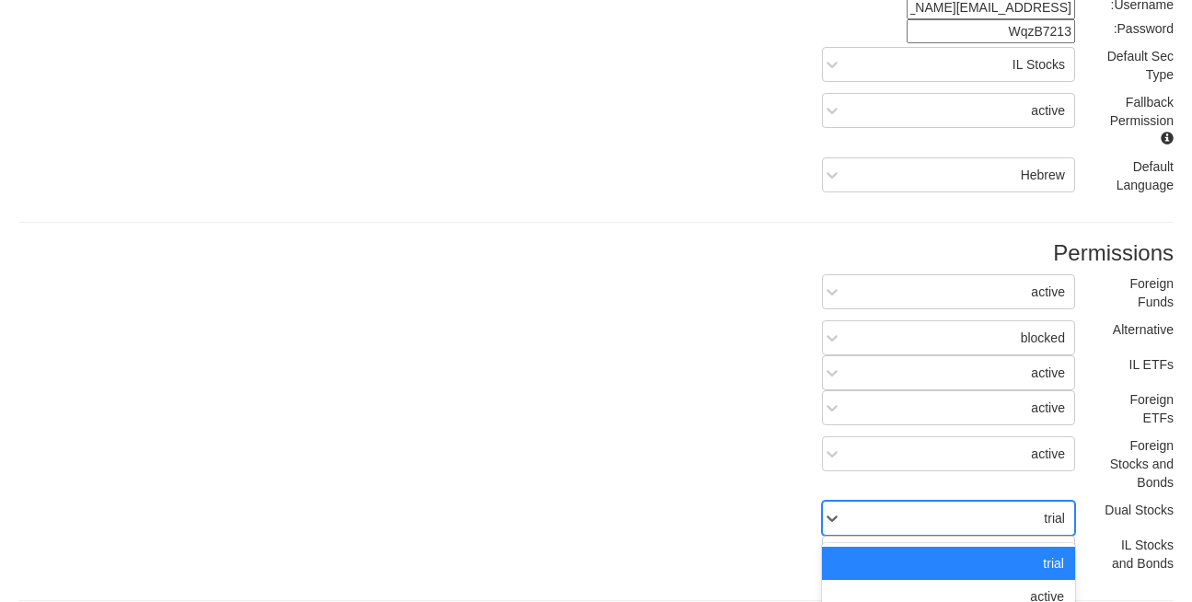
scroll to position [289, 0]
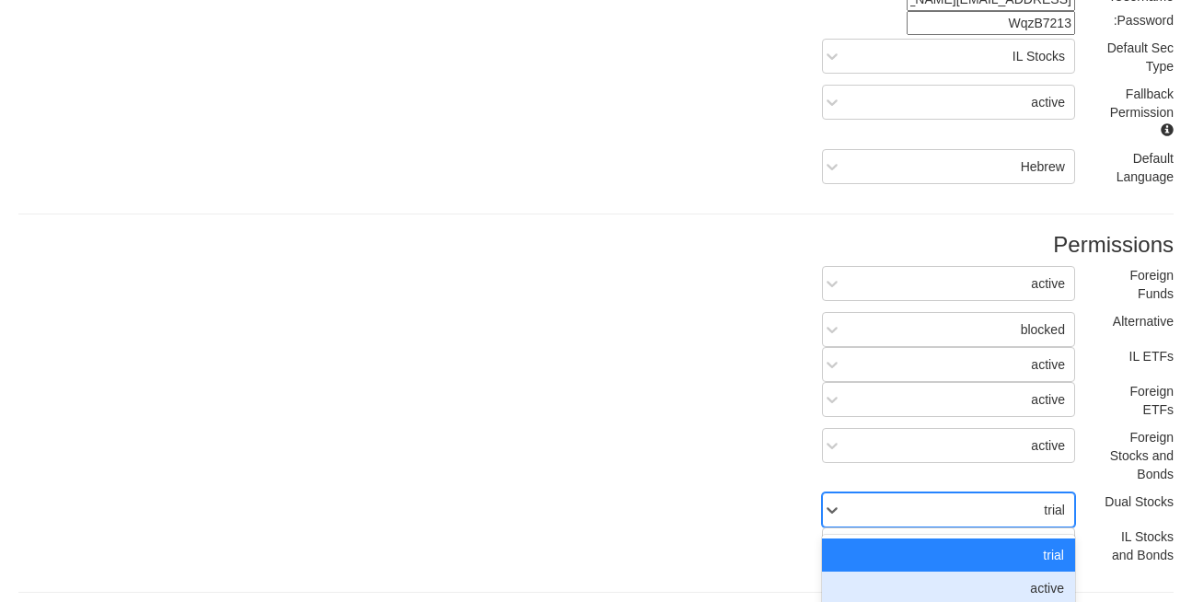
click at [1018, 572] on div "active" at bounding box center [948, 588] width 253 height 33
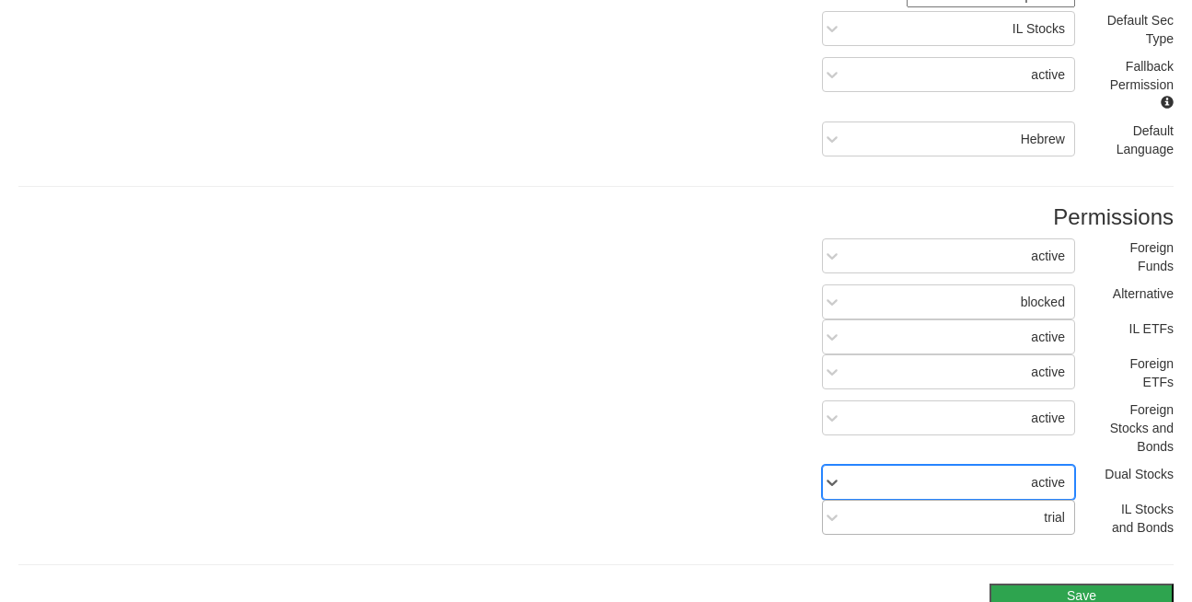
click at [1021, 500] on div "trial" at bounding box center [948, 517] width 253 height 35
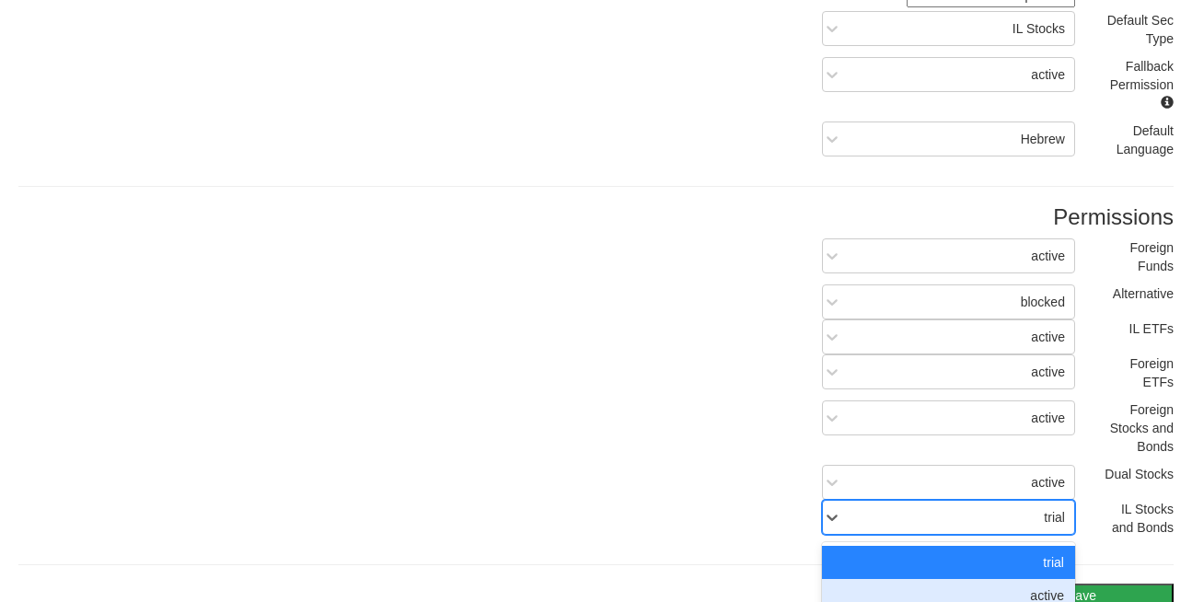
click at [1032, 579] on div "active" at bounding box center [948, 595] width 253 height 33
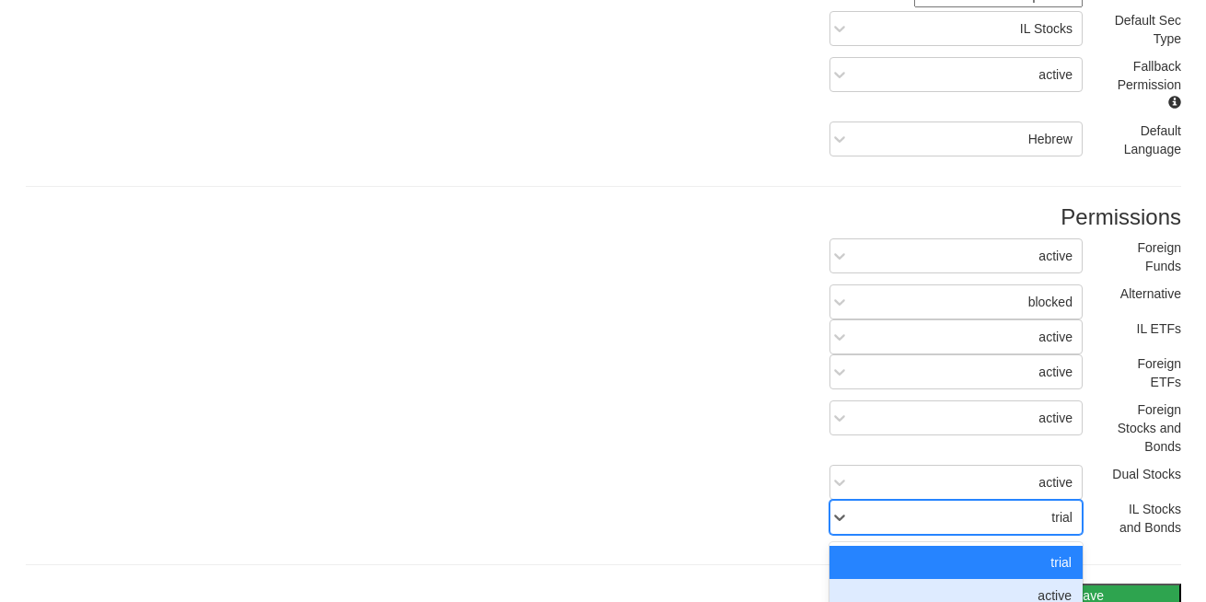
scroll to position [316, 0]
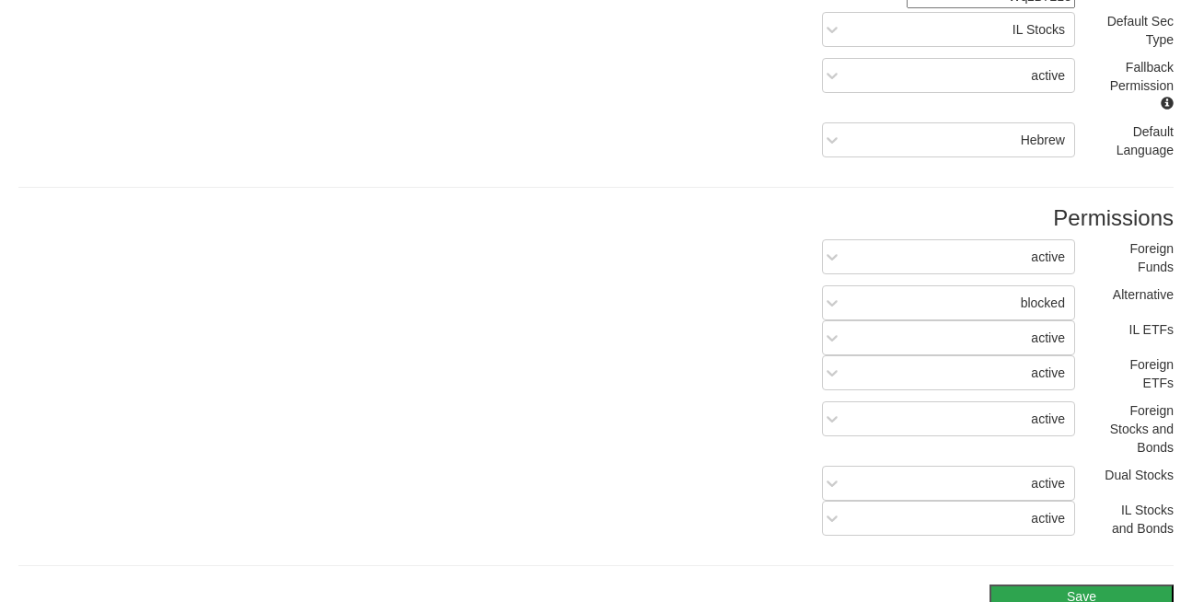
click at [1054, 585] on button "Save" at bounding box center [1082, 597] width 184 height 24
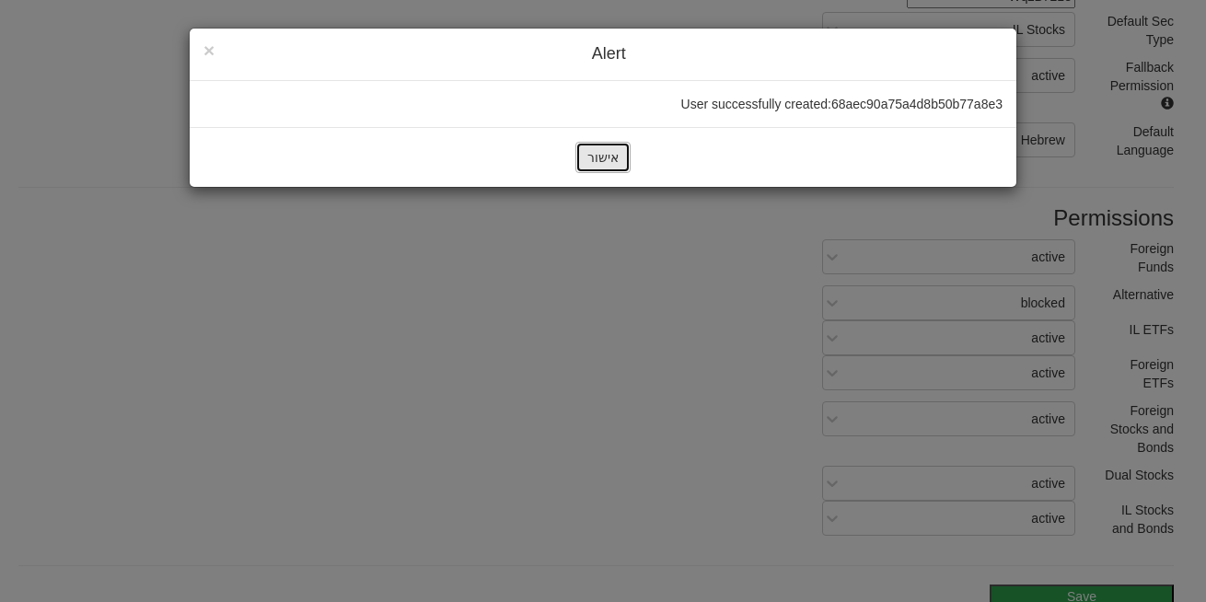
click at [597, 156] on button "אישור" at bounding box center [602, 157] width 55 height 31
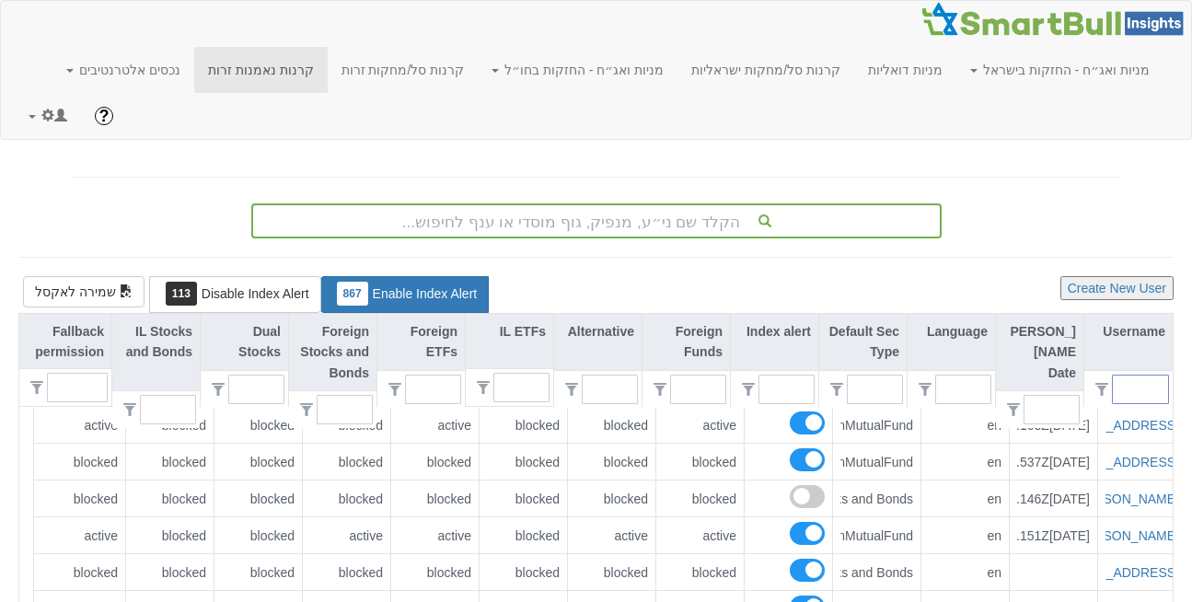
click at [1141, 376] on input "text" at bounding box center [1148, 390] width 41 height 28
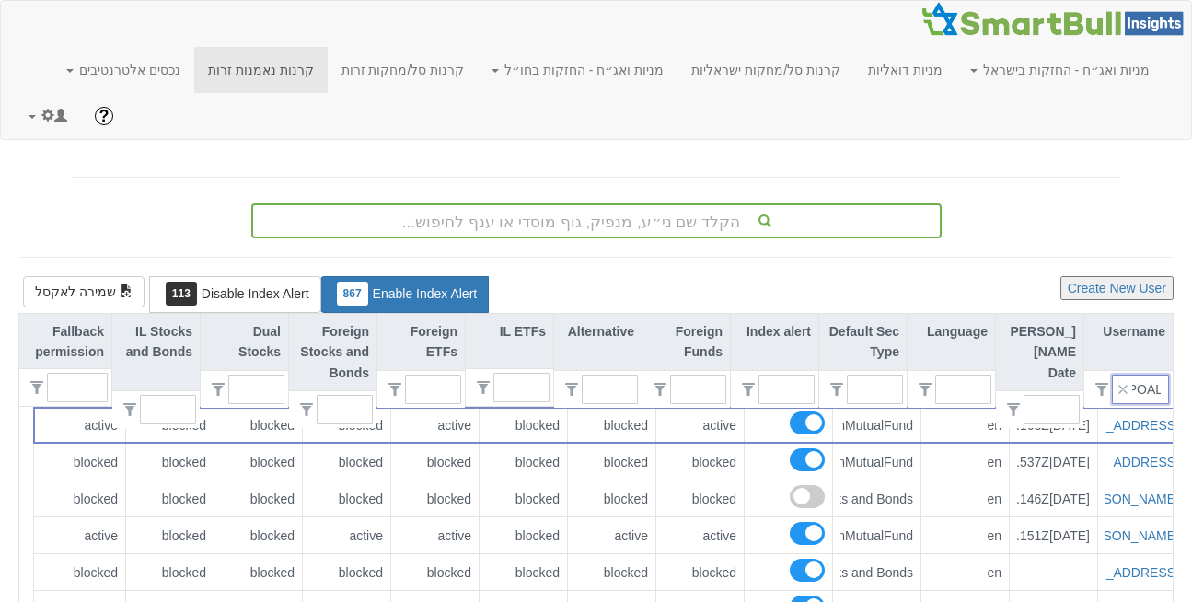
scroll to position [0, -9]
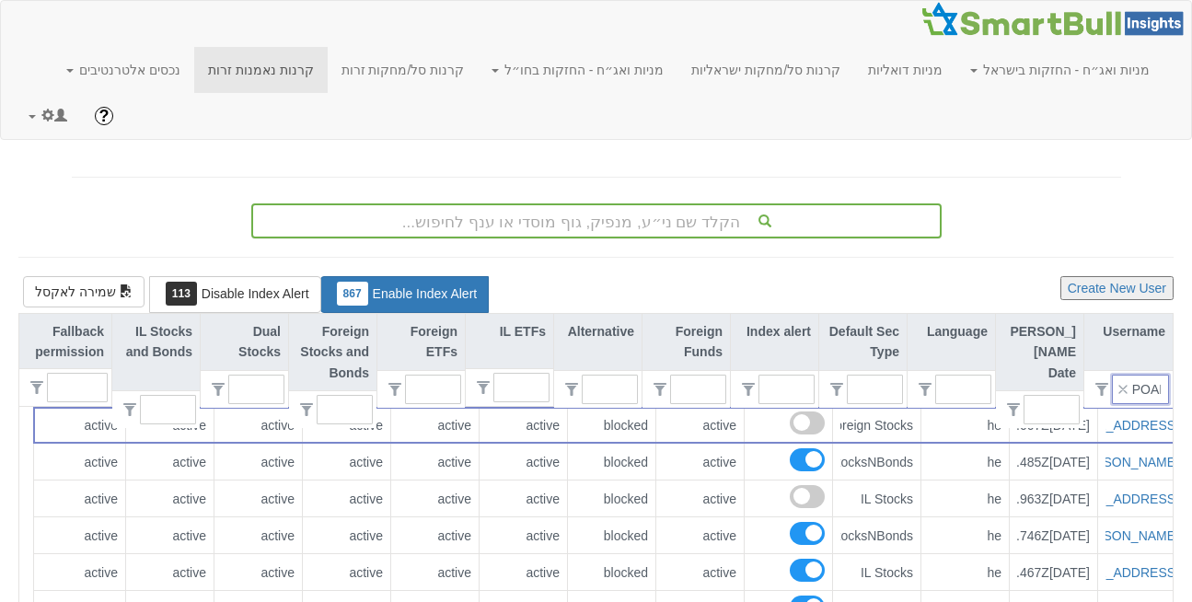
type input "POALI"
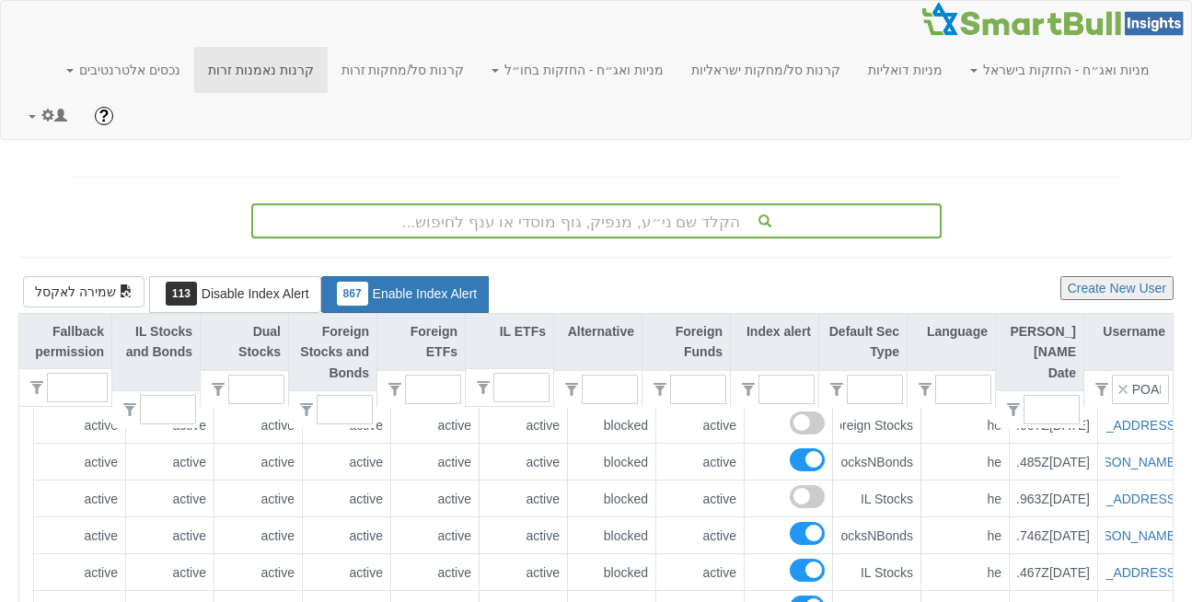
scroll to position [0, 0]
